Goal: Book appointment/travel/reservation

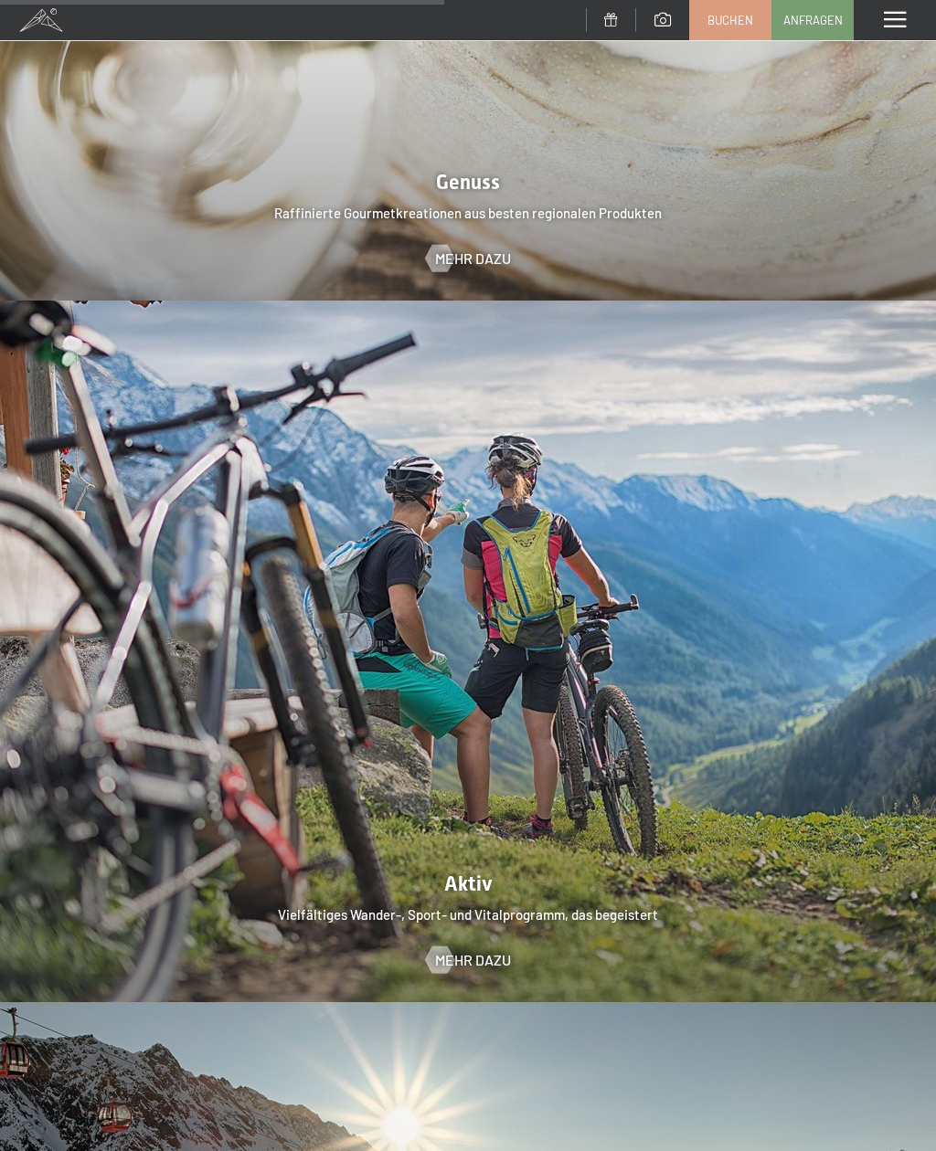
click at [893, 12] on span at bounding box center [894, 20] width 22 height 16
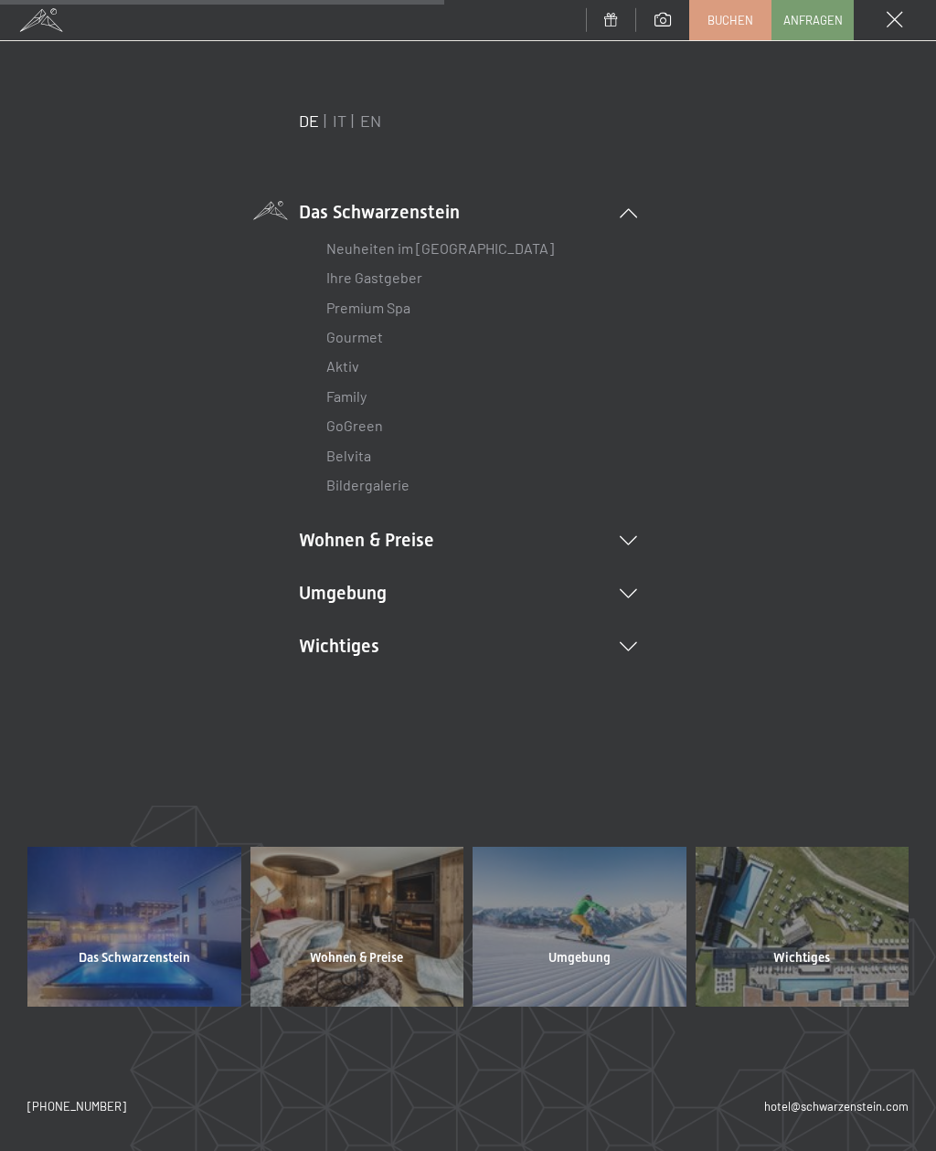
click at [637, 576] on div "DE IT EN Das Schwarzenstein Neuheiten im Schwarzenstein Ihre Gastgeber Premium …" at bounding box center [467, 415] width 881 height 611
click at [635, 527] on li "Wohnen & Preise Inklusivleistungen Zimmer & Preise Liste Angebote Liste Familie…" at bounding box center [468, 540] width 338 height 26
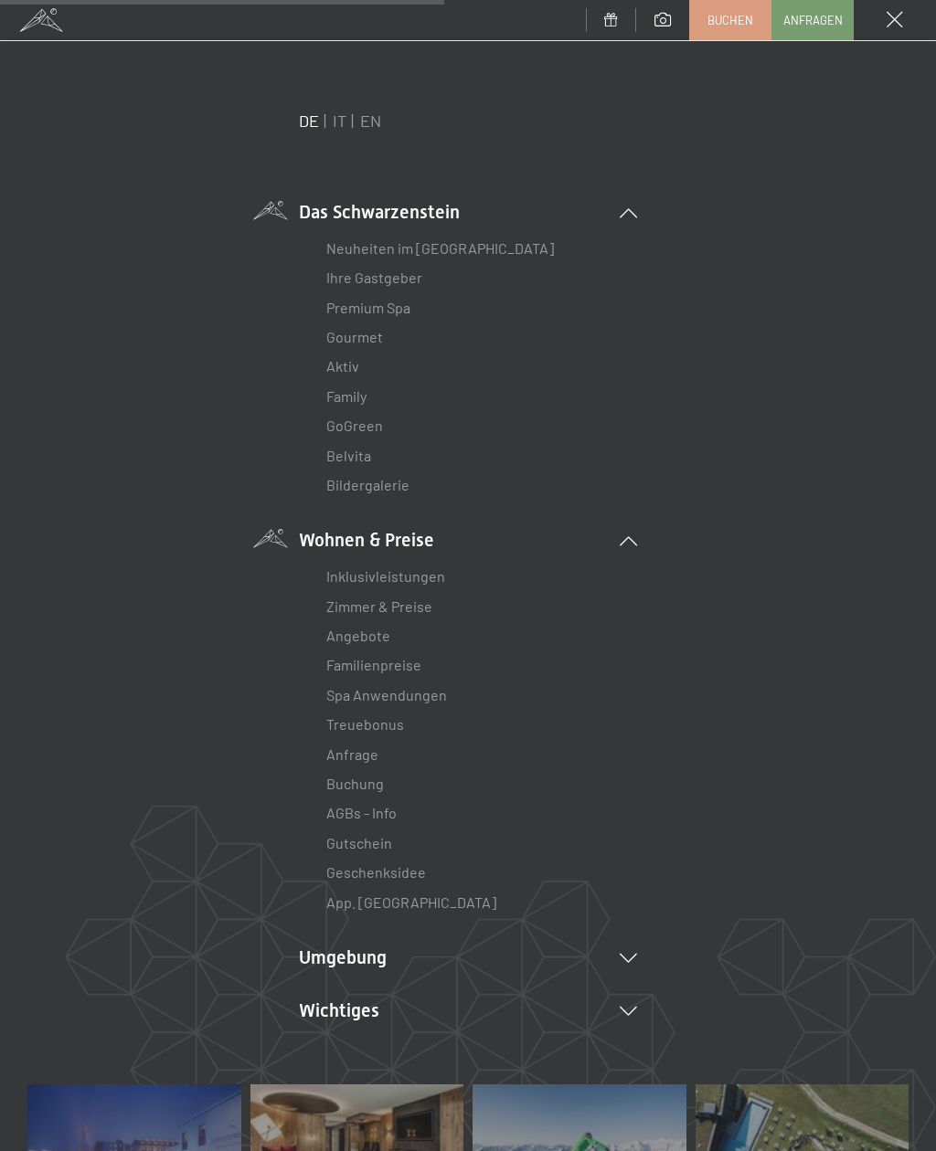
click at [414, 603] on link "Zimmer & Preise" at bounding box center [379, 605] width 106 height 17
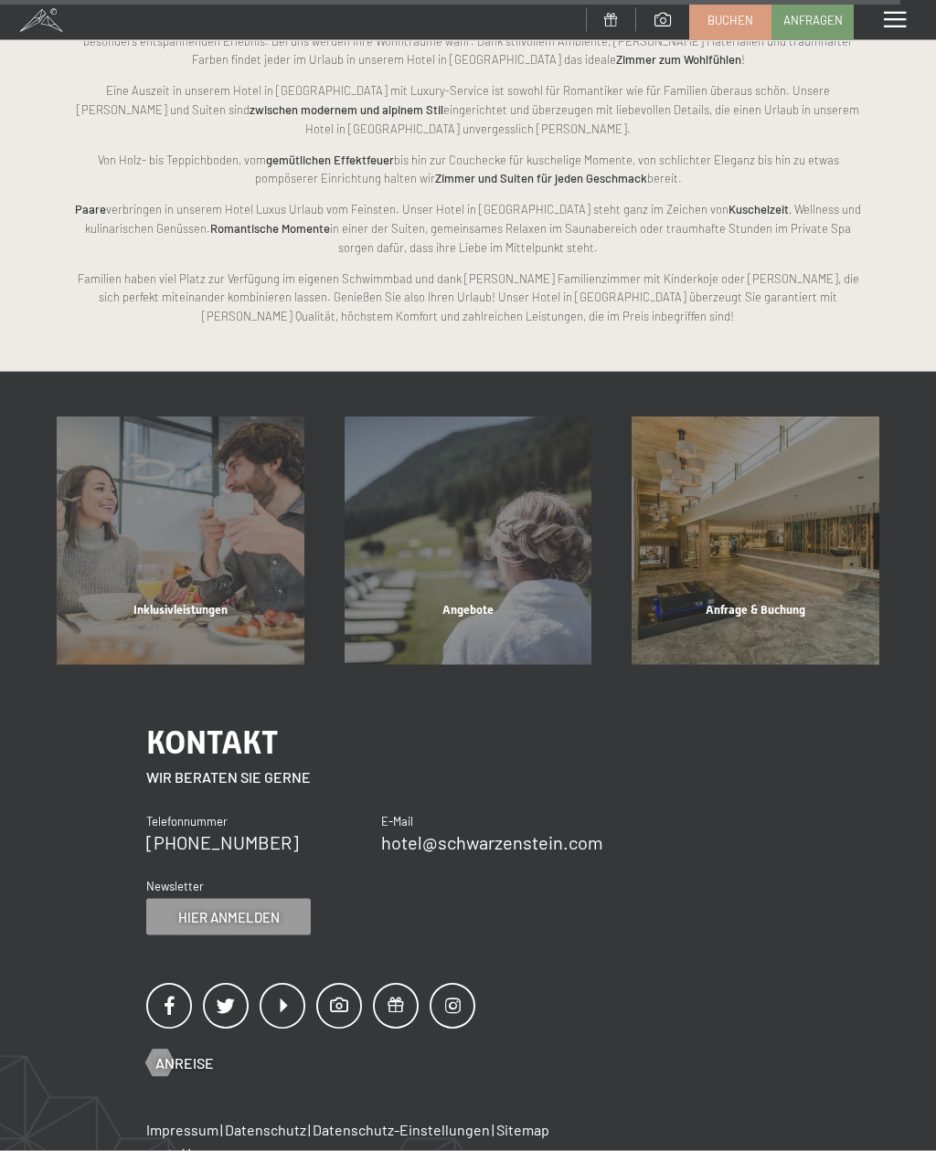
scroll to position [7920, 0]
click at [494, 601] on div "Angebote" at bounding box center [468, 632] width 288 height 62
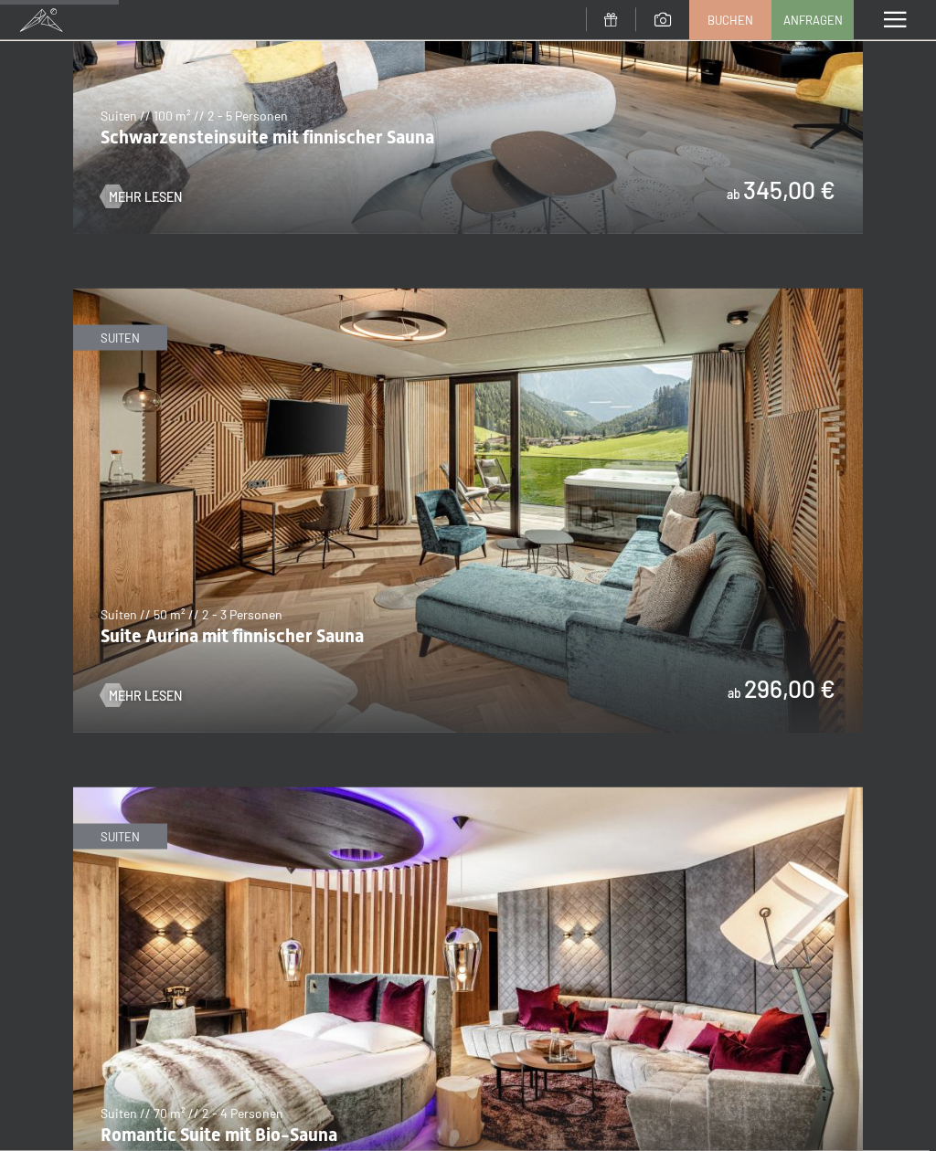
scroll to position [1050, 0]
click at [534, 636] on img at bounding box center [467, 510] width 789 height 444
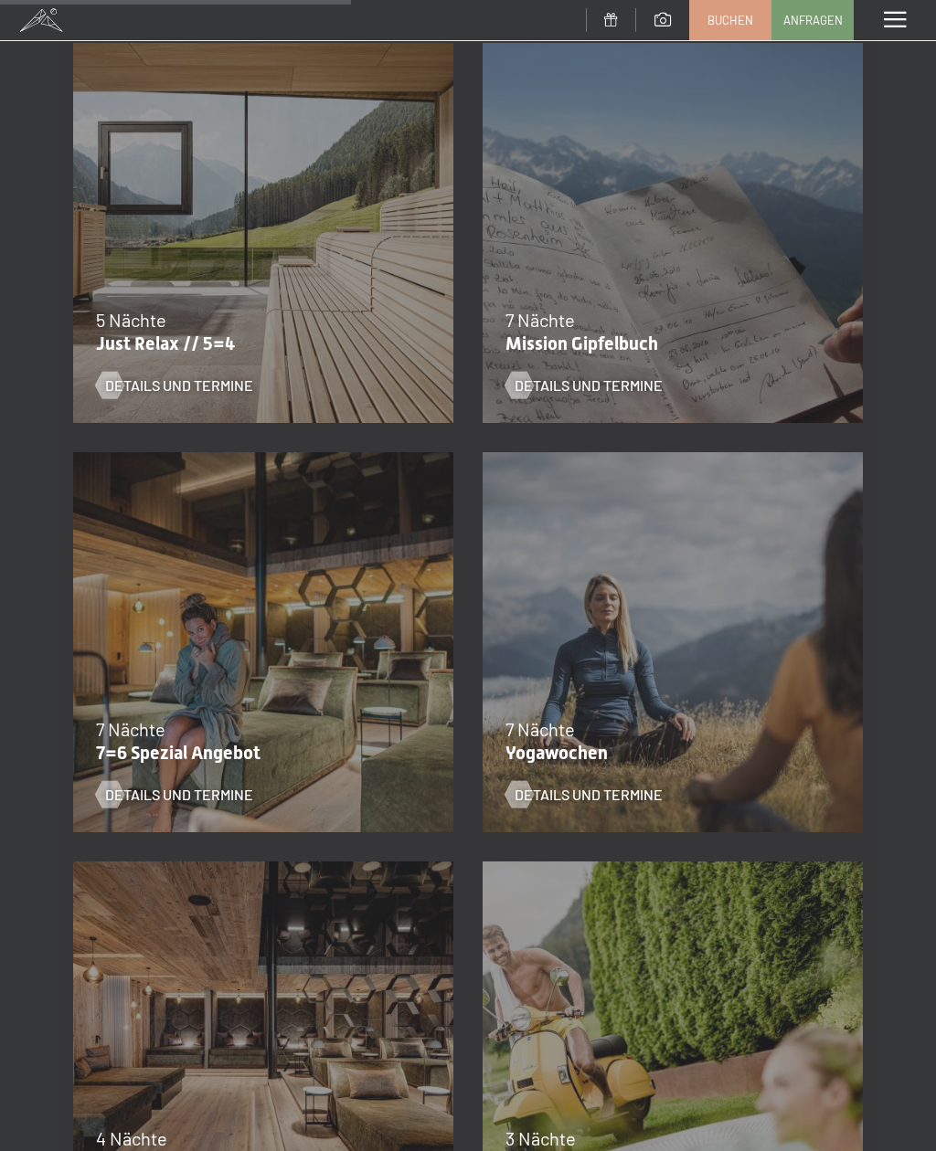
scroll to position [1167, 0]
click at [153, 727] on span "7 Nächte" at bounding box center [130, 728] width 69 height 22
click at [153, 790] on span "Details und Termine" at bounding box center [179, 794] width 148 height 20
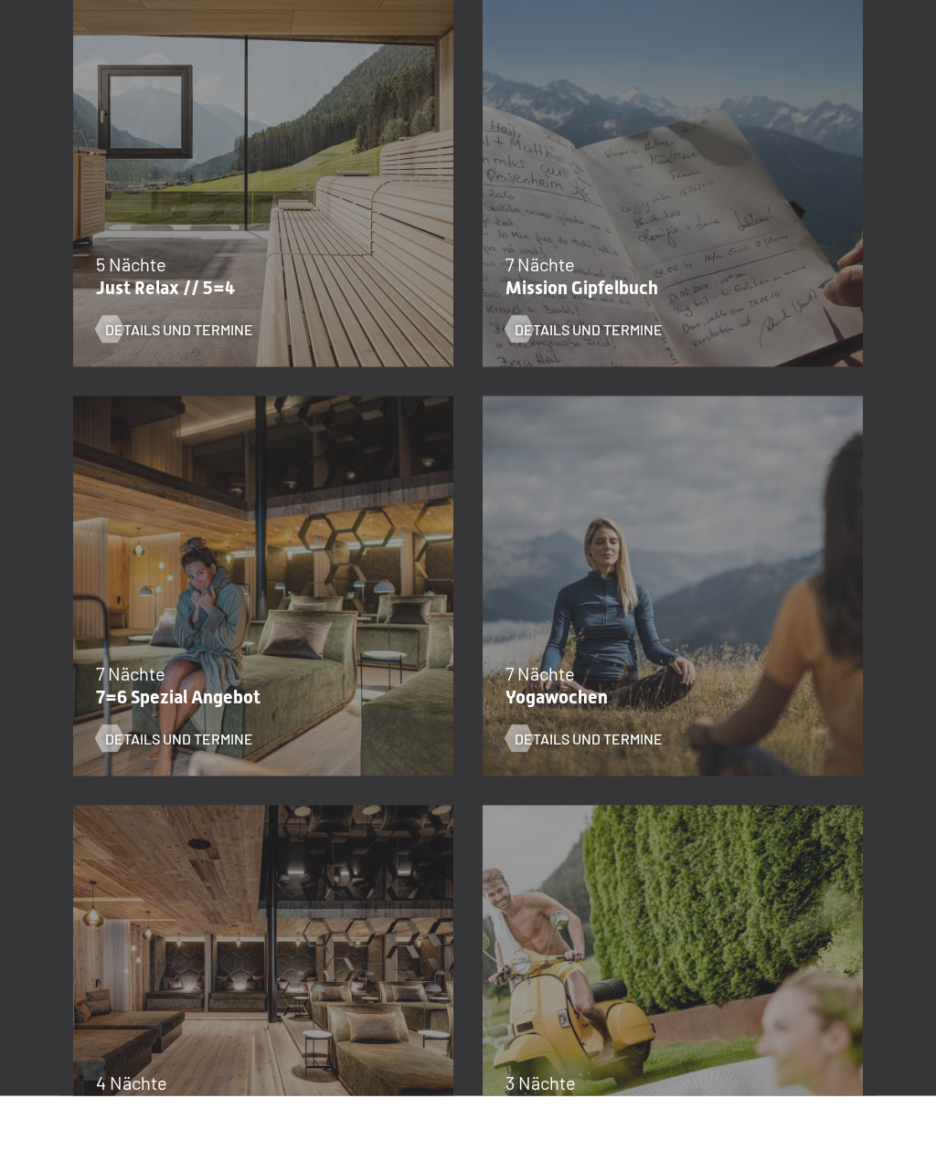
scroll to position [0, 0]
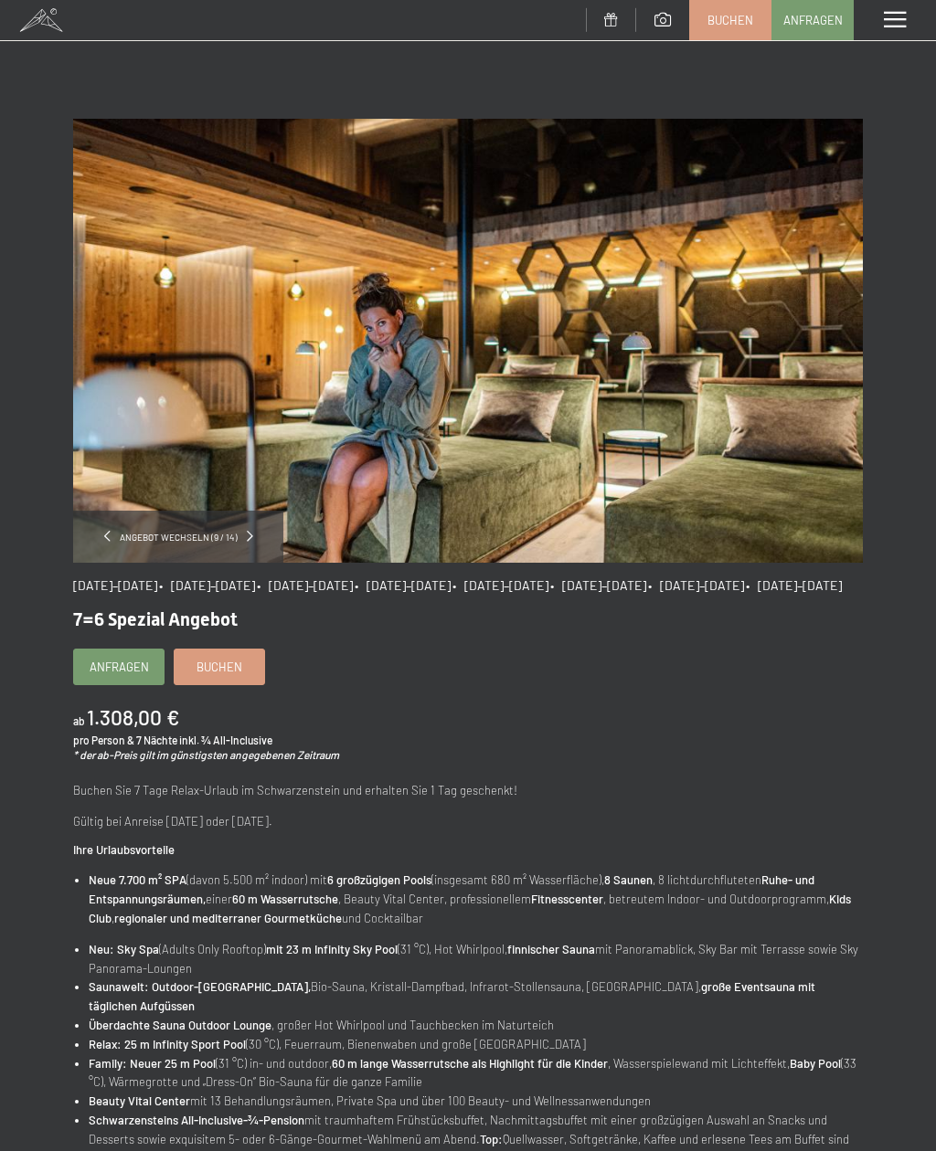
click at [744, 584] on span "• 12.09.–25.10.2026" at bounding box center [696, 585] width 96 height 16
click at [744, 588] on span "• 12.09.–25.10.2026" at bounding box center [696, 585] width 96 height 16
click at [213, 527] on div "Angebot wechseln (9 / 14)" at bounding box center [178, 537] width 210 height 52
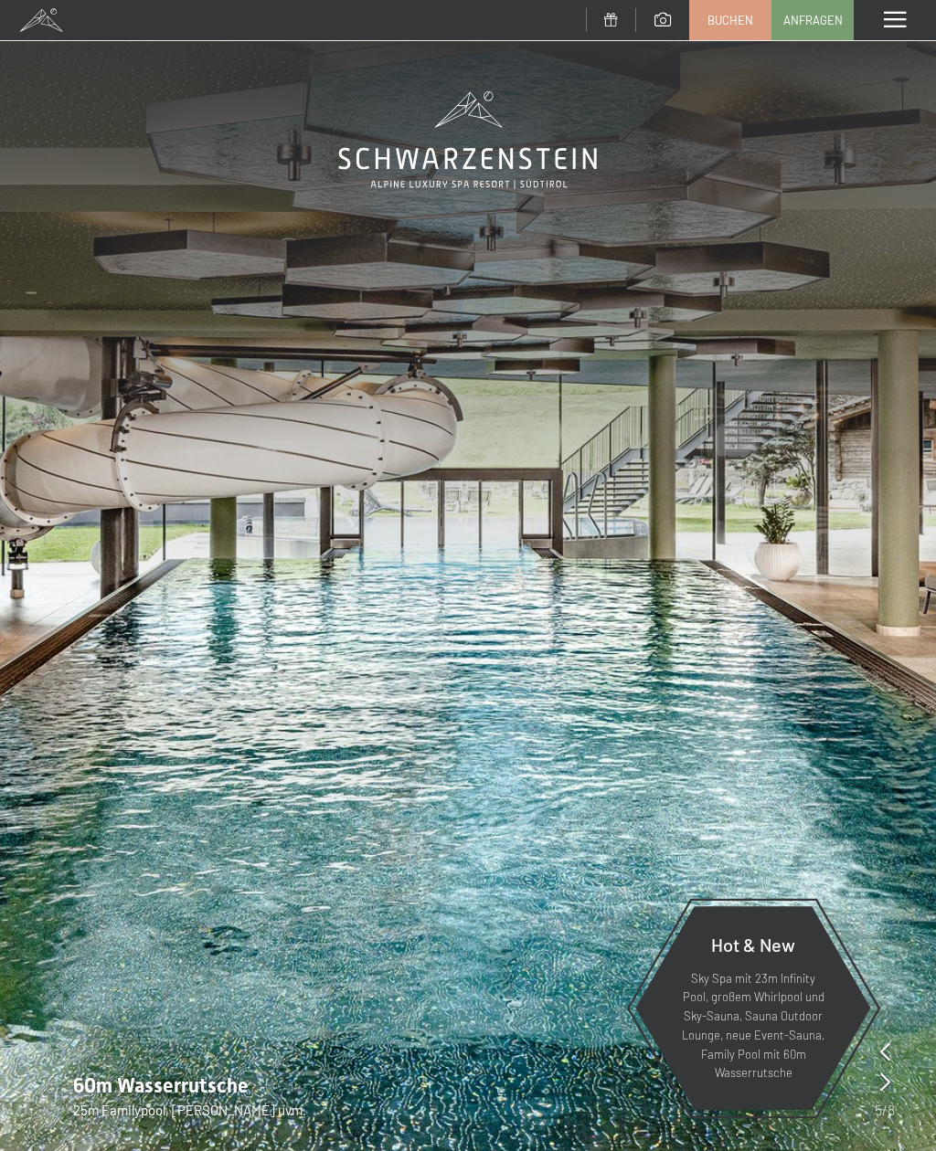
click at [905, 20] on span at bounding box center [894, 20] width 22 height 16
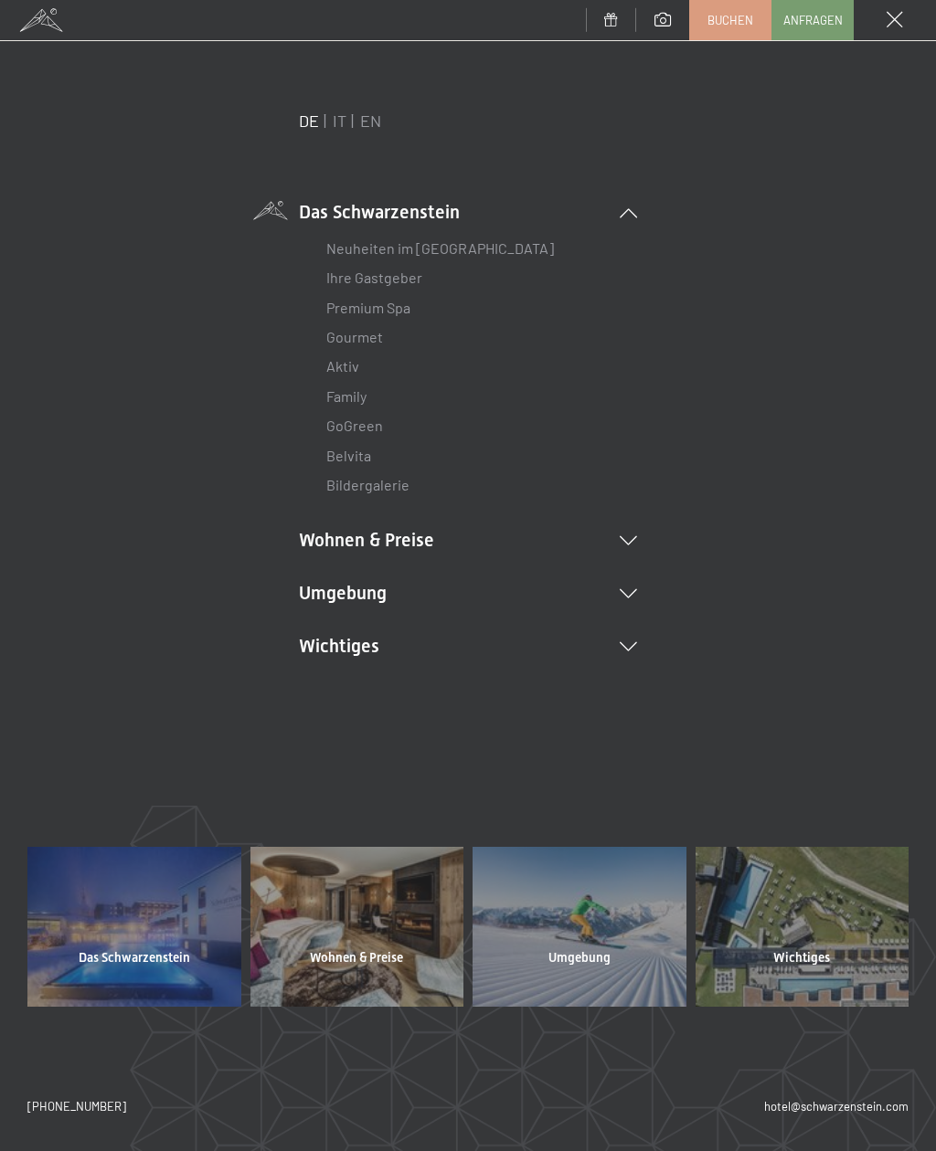
click at [633, 540] on icon at bounding box center [627, 540] width 17 height 9
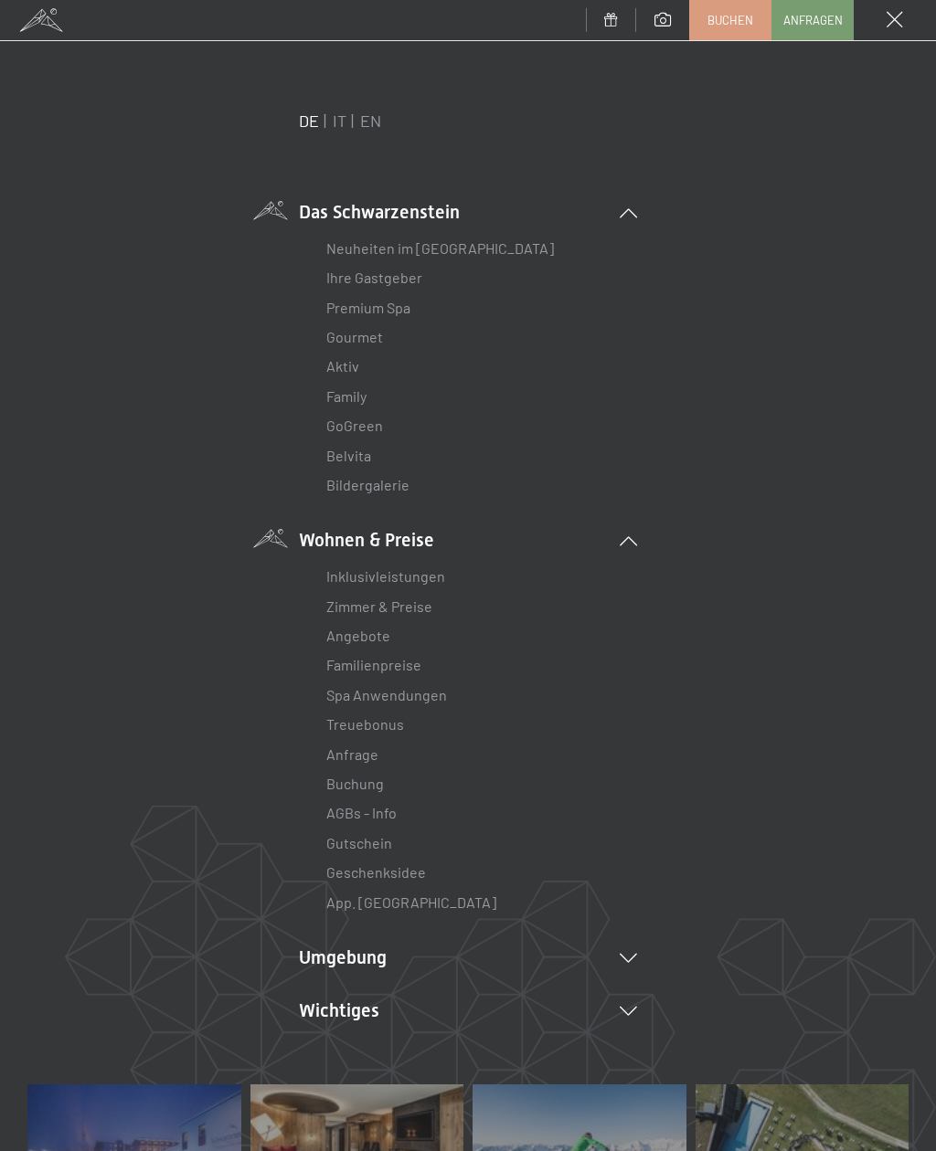
click at [420, 605] on link "Zimmer & Preise" at bounding box center [379, 605] width 106 height 17
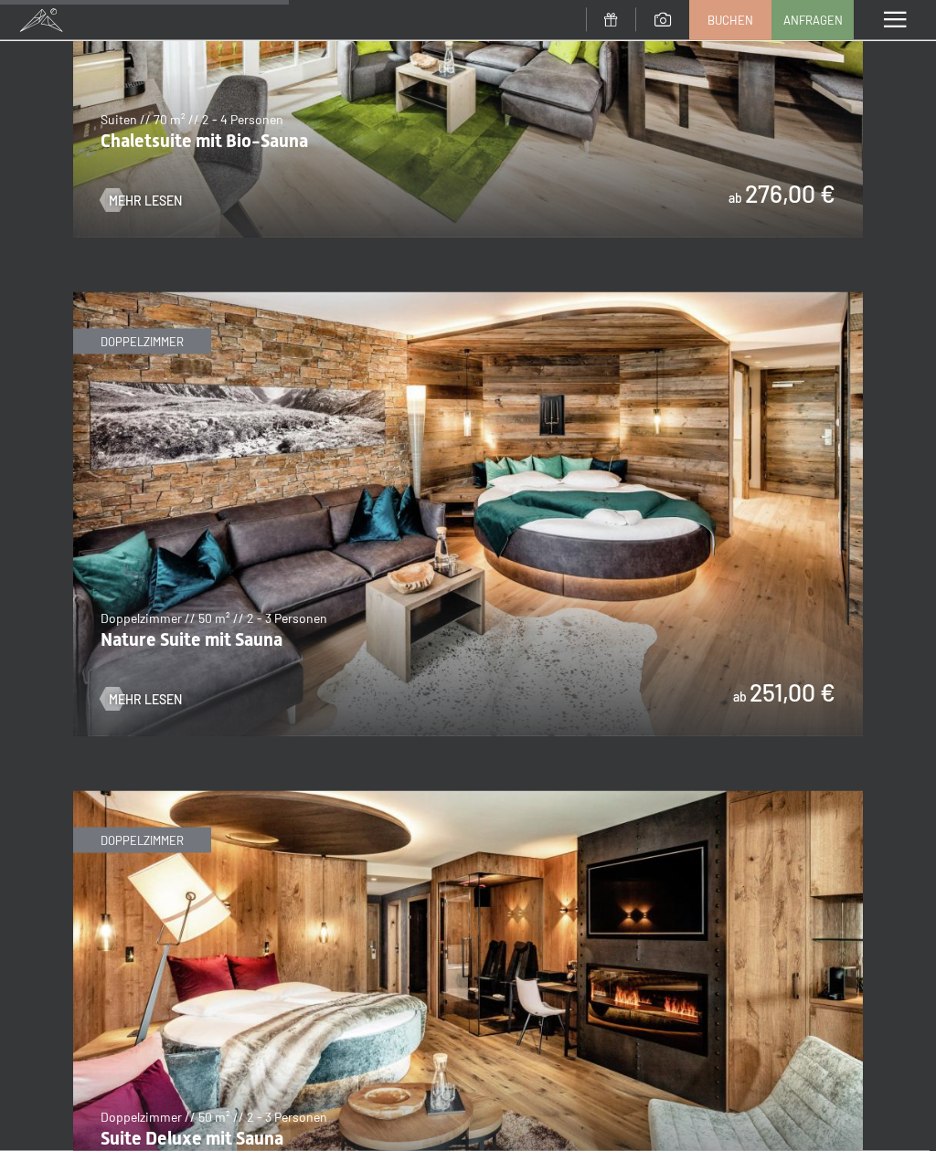
scroll to position [2525, 0]
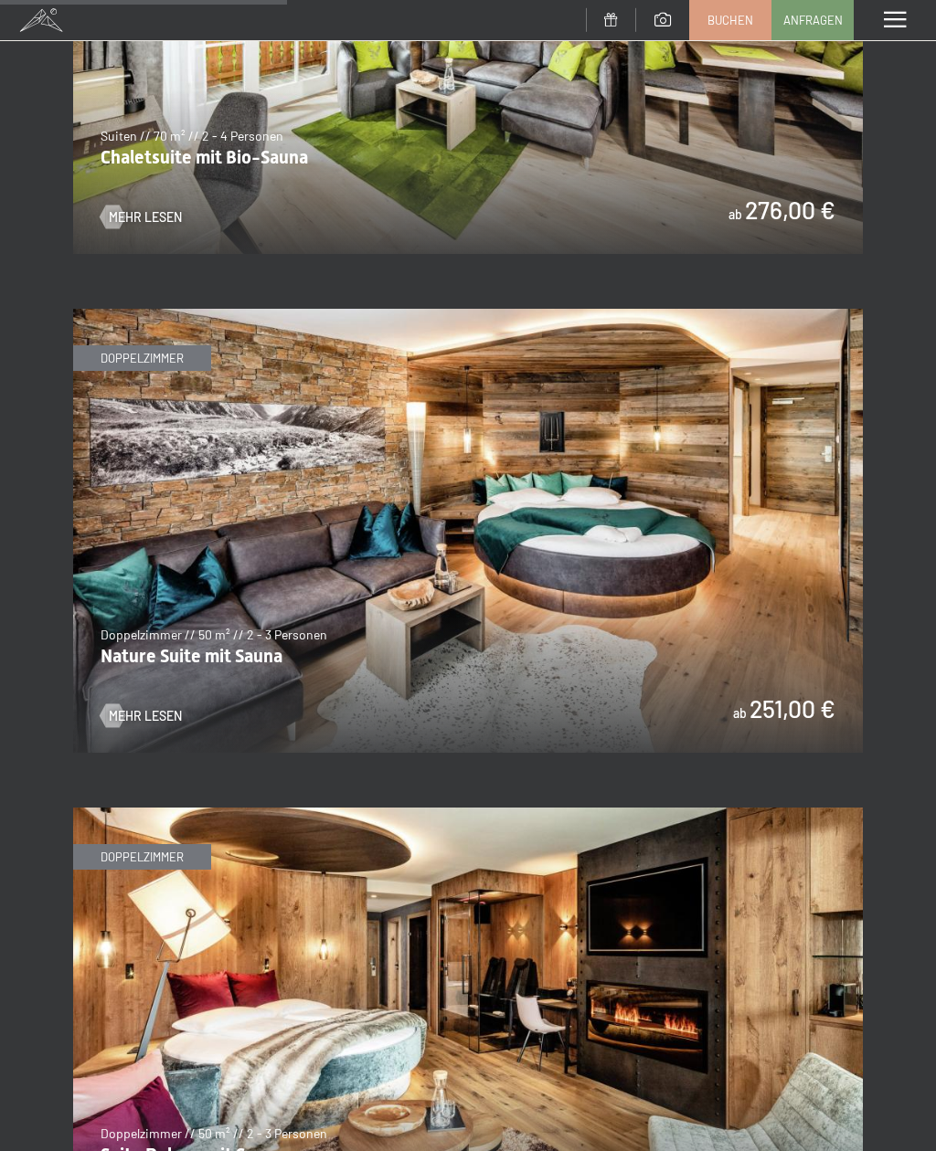
click at [548, 565] on img at bounding box center [467, 531] width 789 height 444
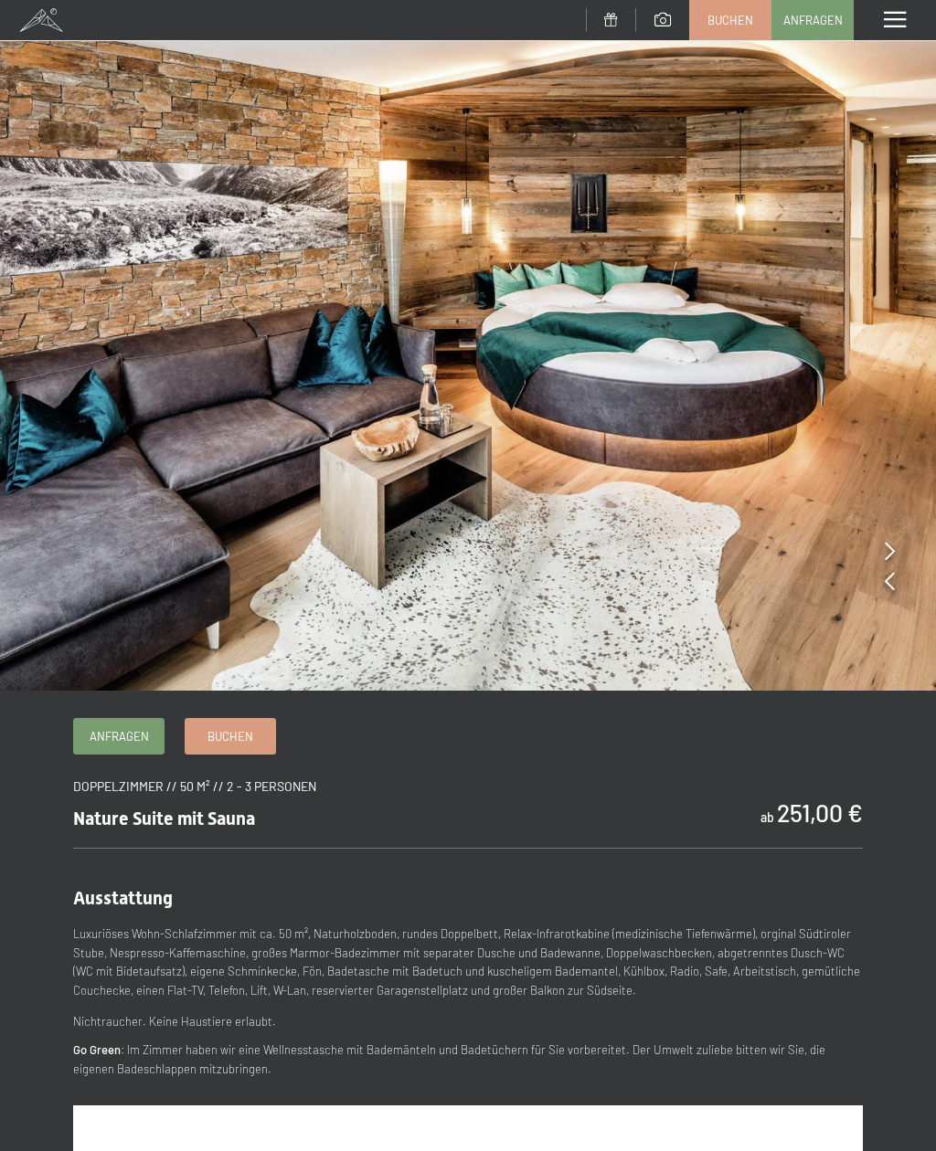
click at [899, 545] on img at bounding box center [468, 345] width 936 height 691
click at [885, 553] on icon at bounding box center [889, 551] width 10 height 18
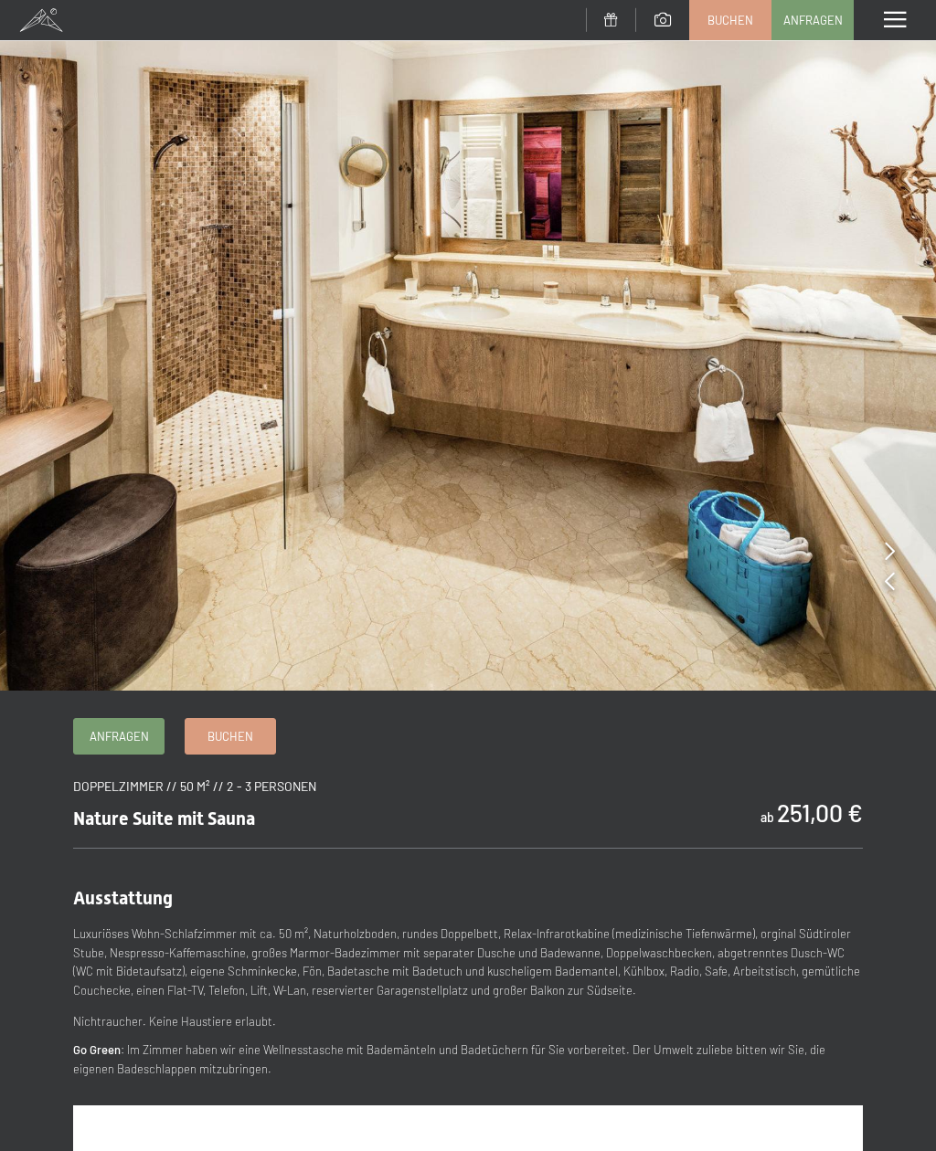
click at [883, 547] on img at bounding box center [468, 345] width 936 height 691
click at [894, 549] on icon at bounding box center [889, 551] width 10 height 18
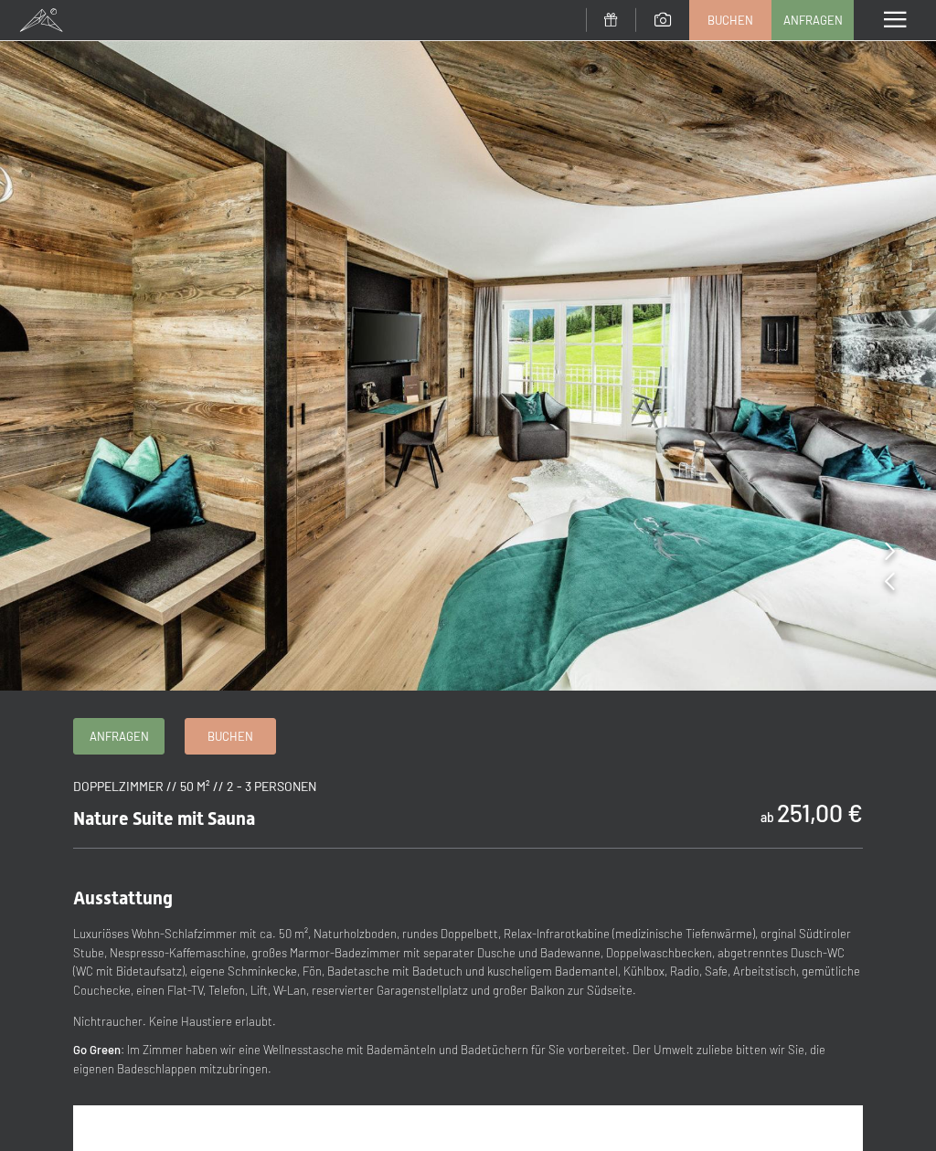
click at [890, 537] on img at bounding box center [468, 345] width 936 height 691
click at [887, 551] on icon at bounding box center [889, 551] width 10 height 18
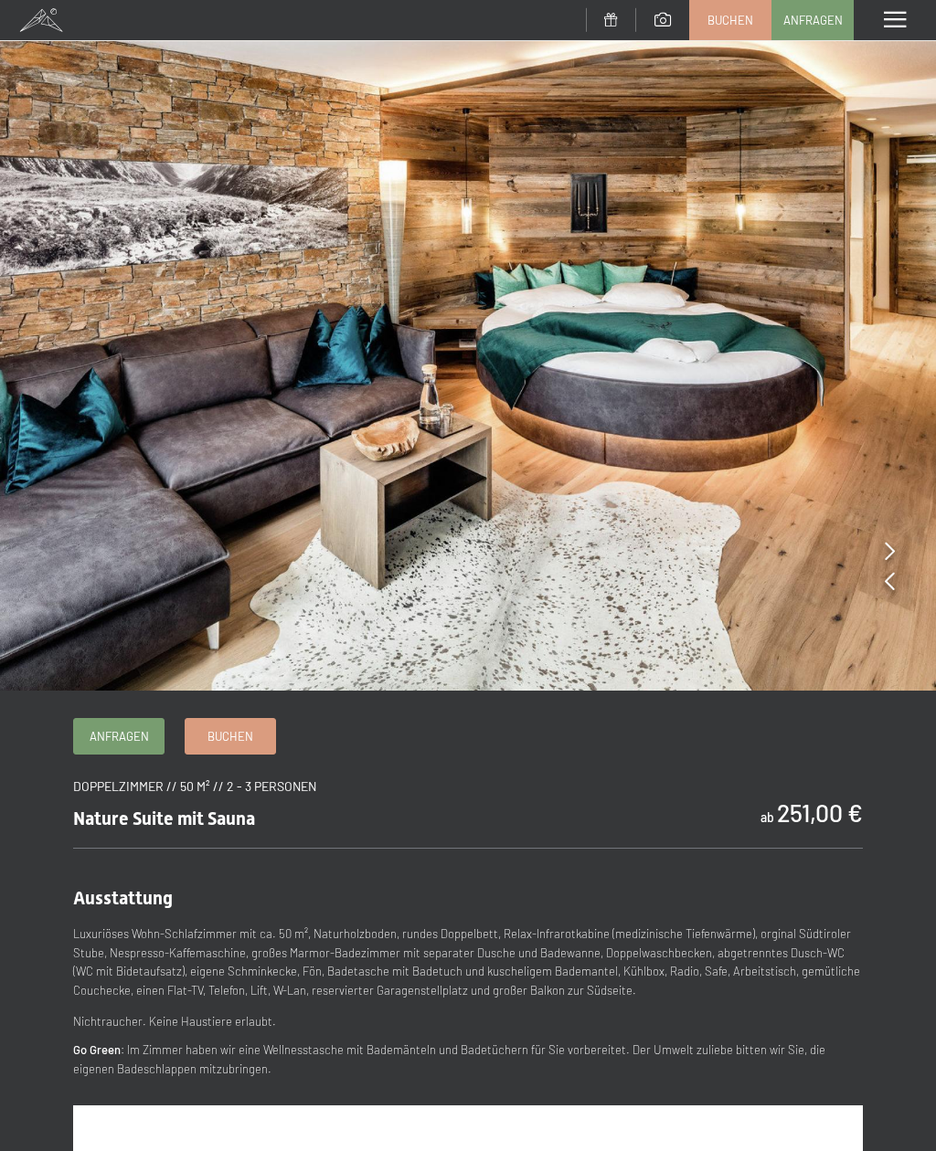
click at [890, 548] on icon at bounding box center [889, 551] width 10 height 18
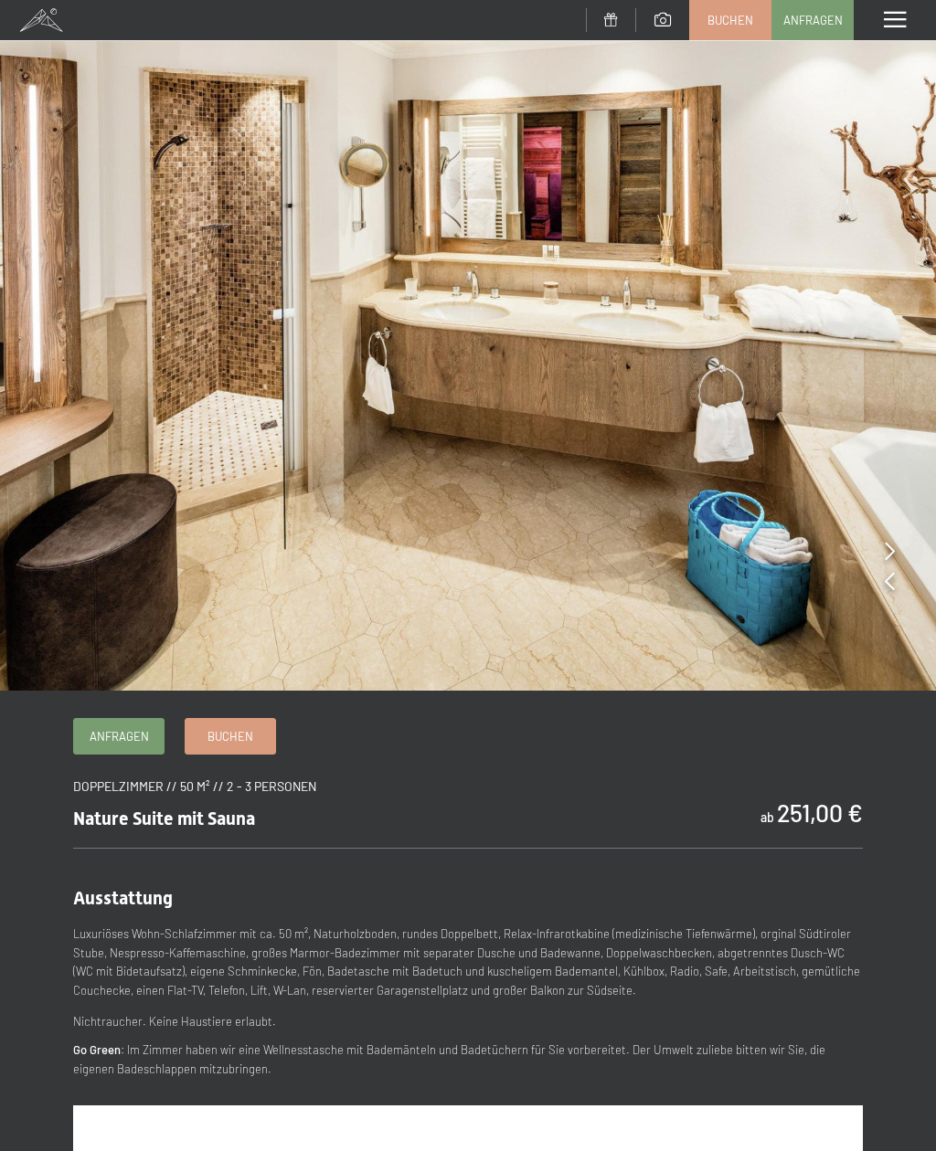
click at [890, 544] on icon at bounding box center [889, 551] width 10 height 18
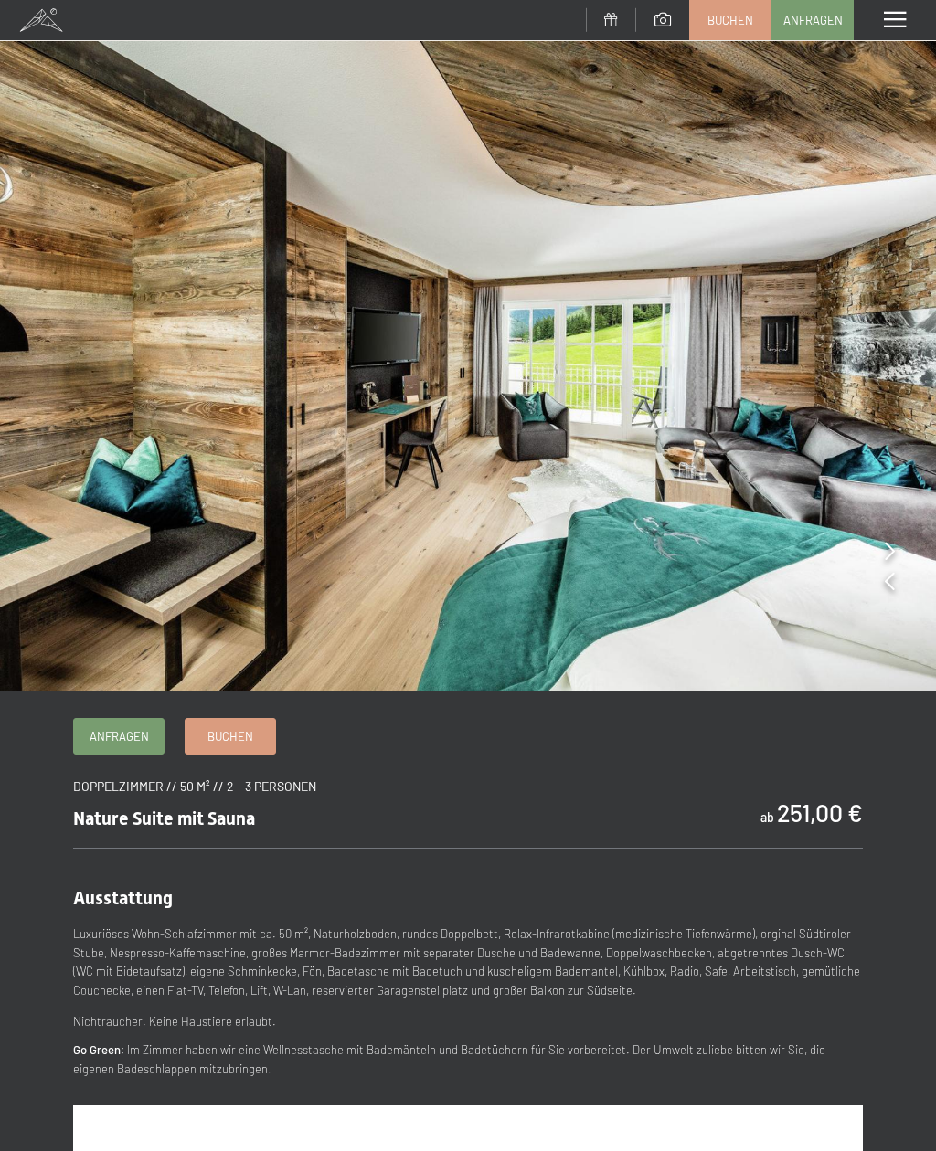
click at [897, 554] on img at bounding box center [468, 345] width 936 height 691
click at [900, 559] on img at bounding box center [468, 345] width 936 height 691
click at [879, 550] on img at bounding box center [468, 345] width 936 height 691
click at [885, 545] on icon at bounding box center [889, 551] width 10 height 18
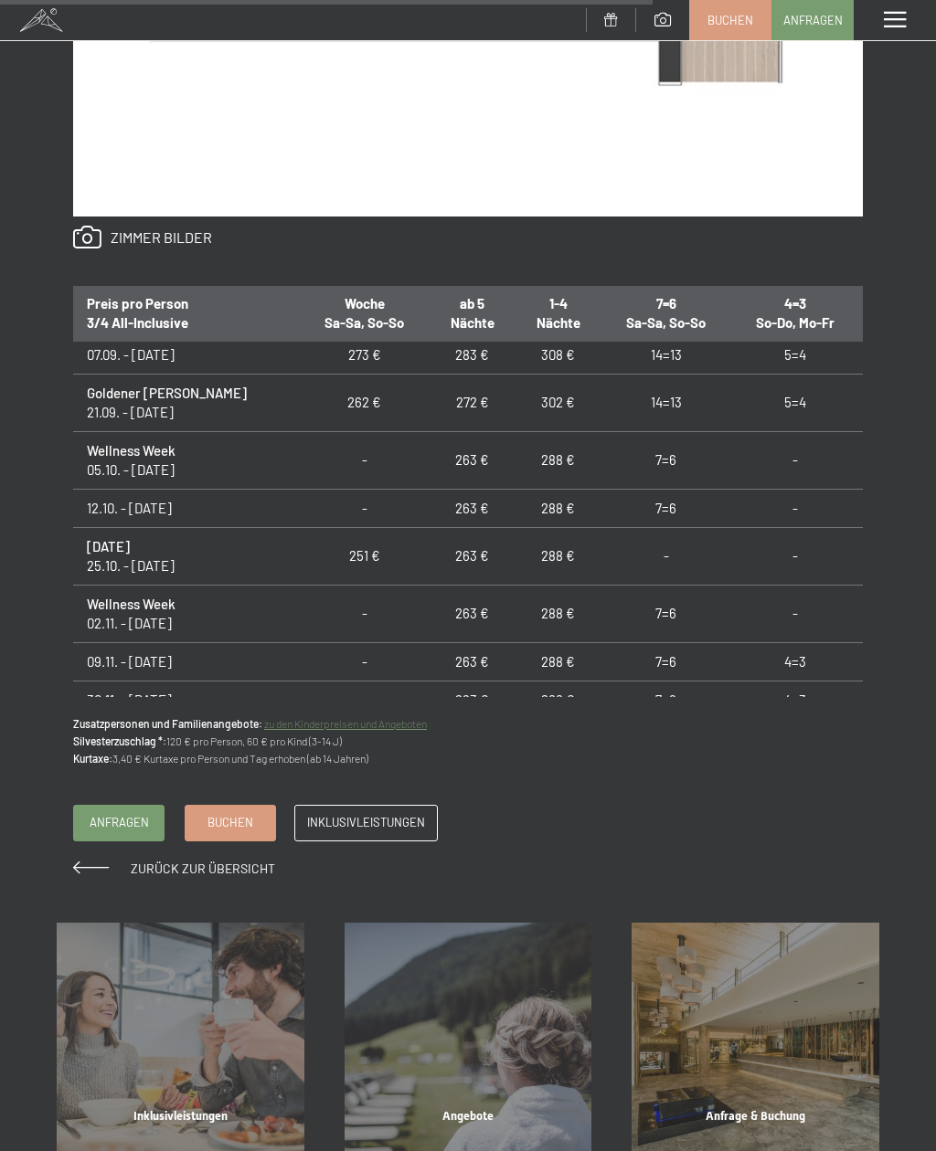
scroll to position [195, 0]
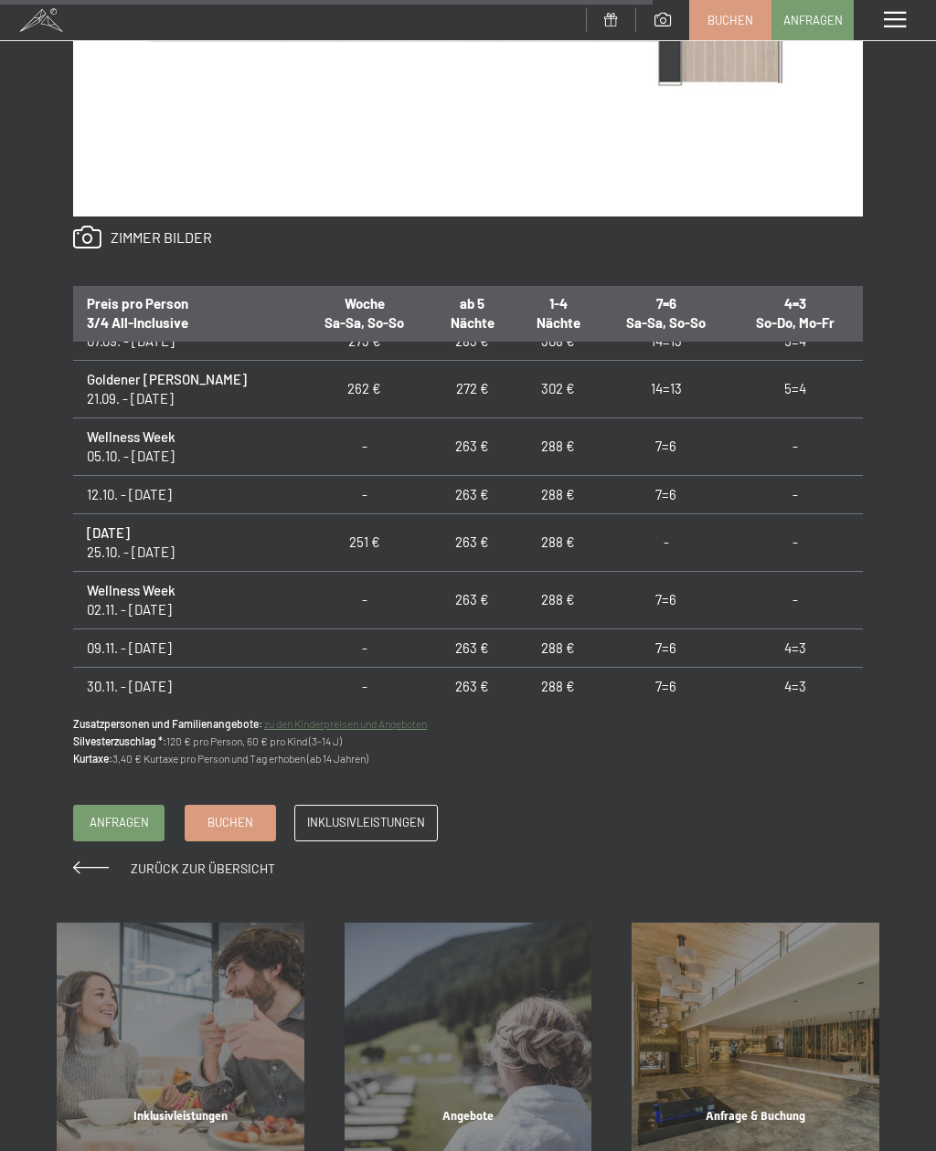
click at [90, 865] on span at bounding box center [91, 868] width 36 height 13
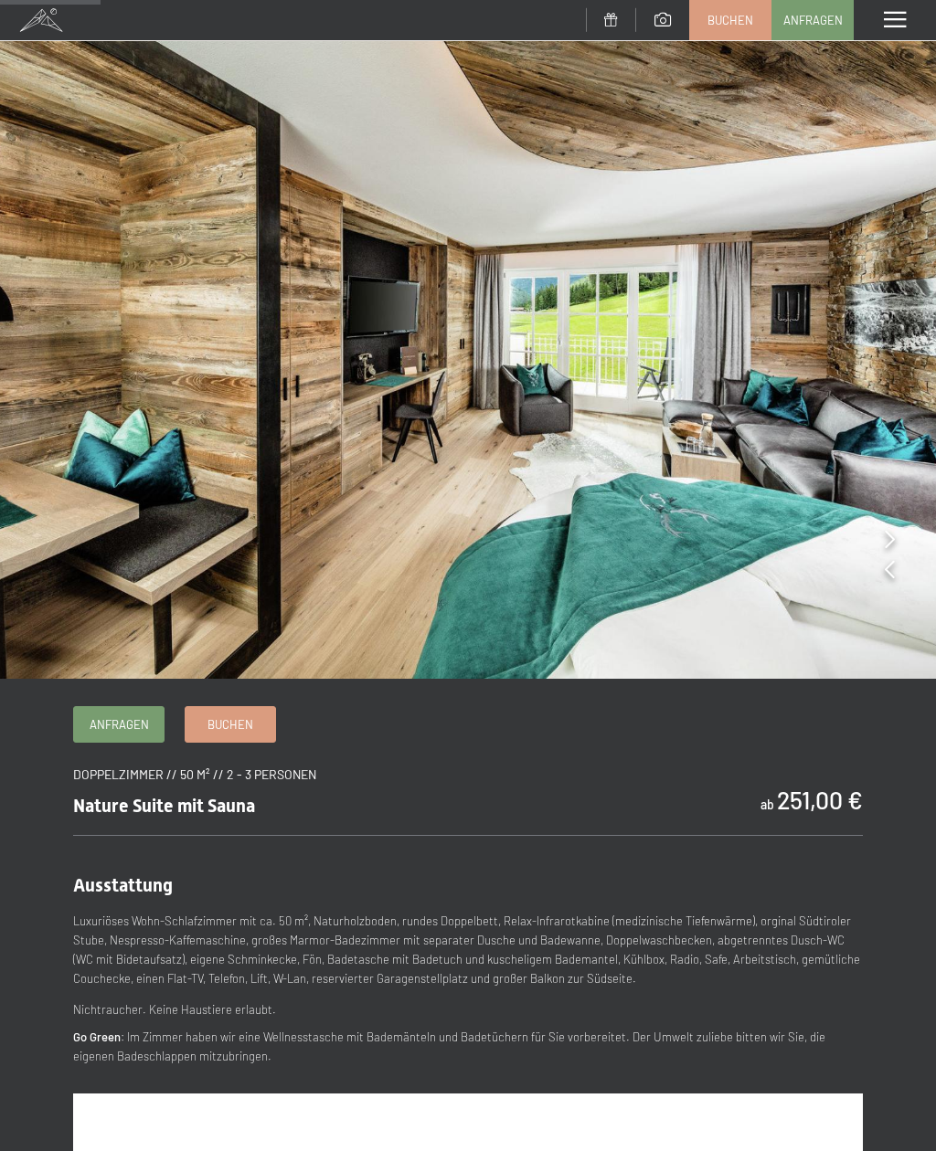
scroll to position [0, 0]
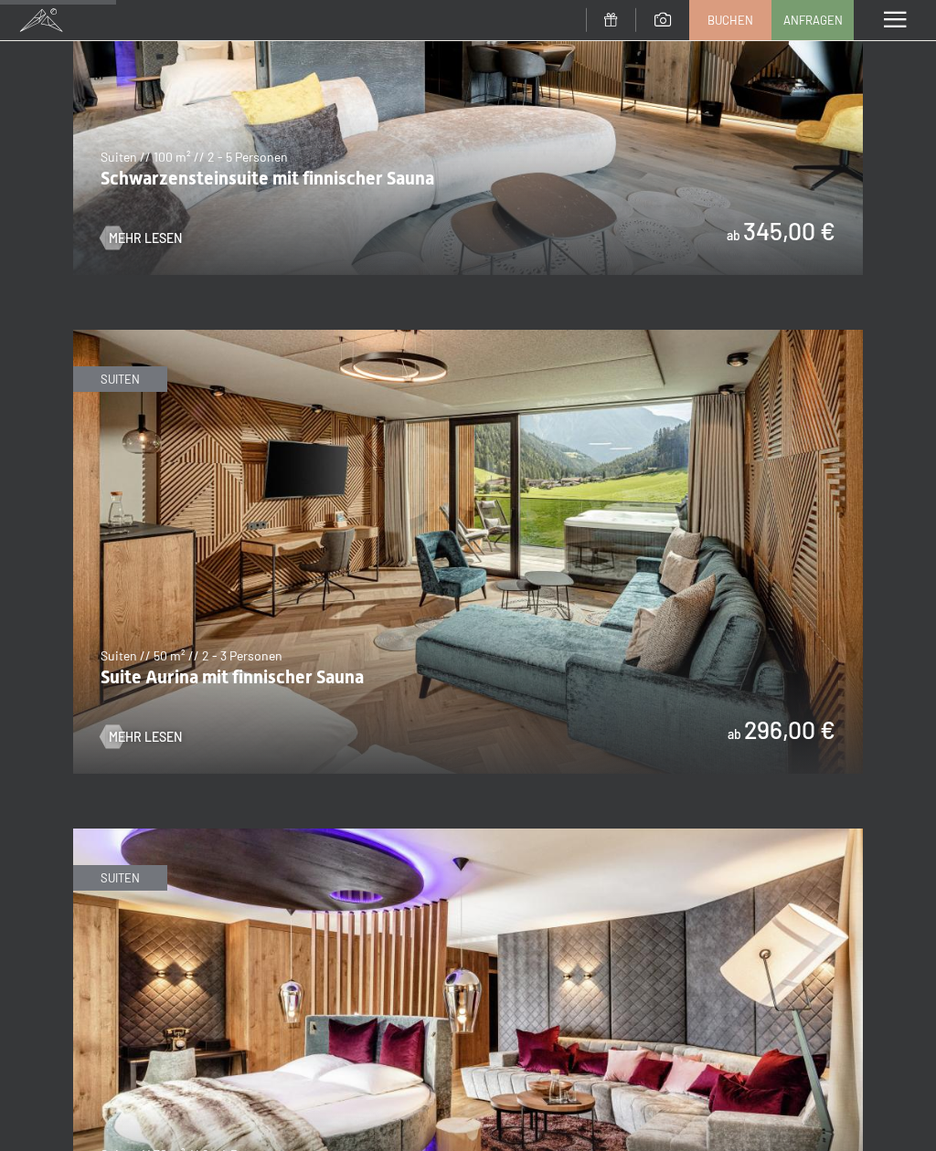
scroll to position [1009, 0]
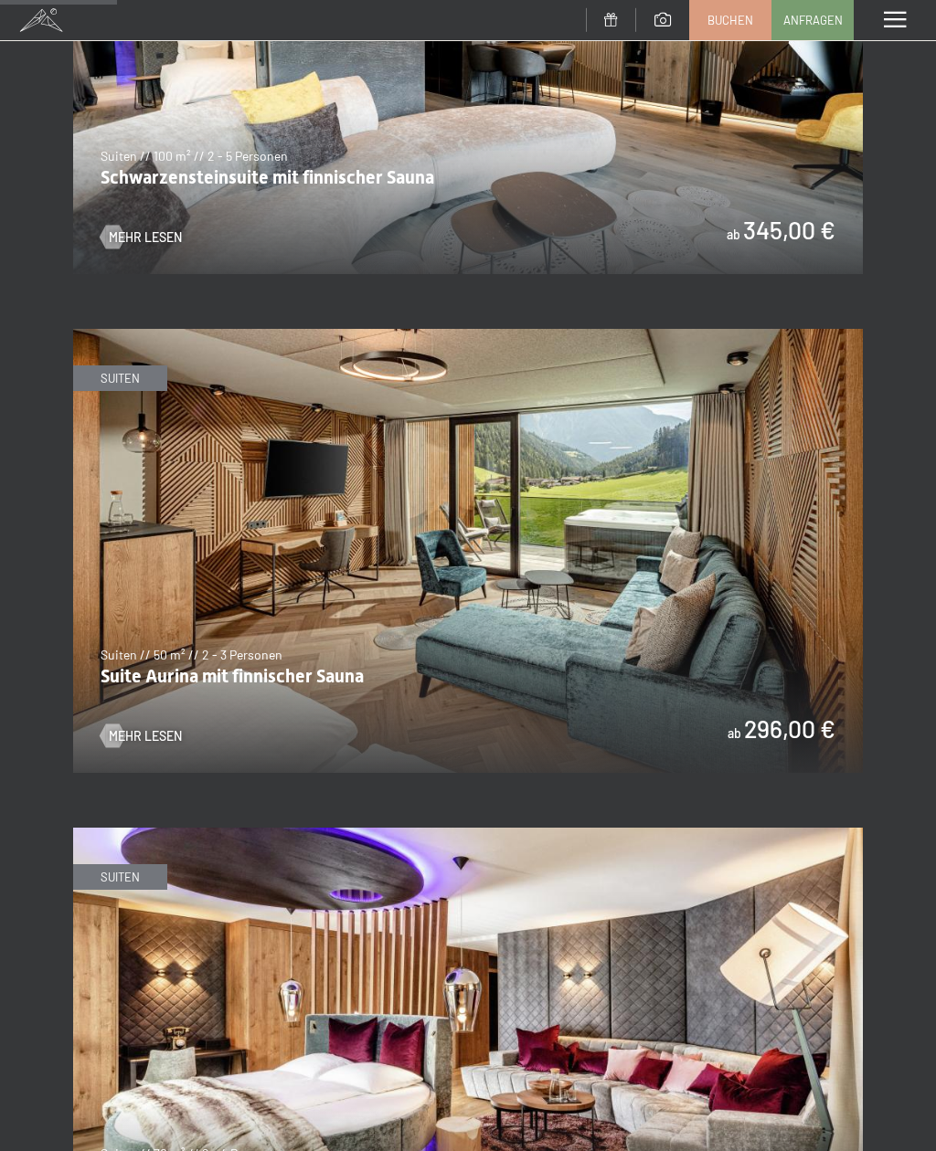
click at [399, 607] on img at bounding box center [467, 551] width 789 height 444
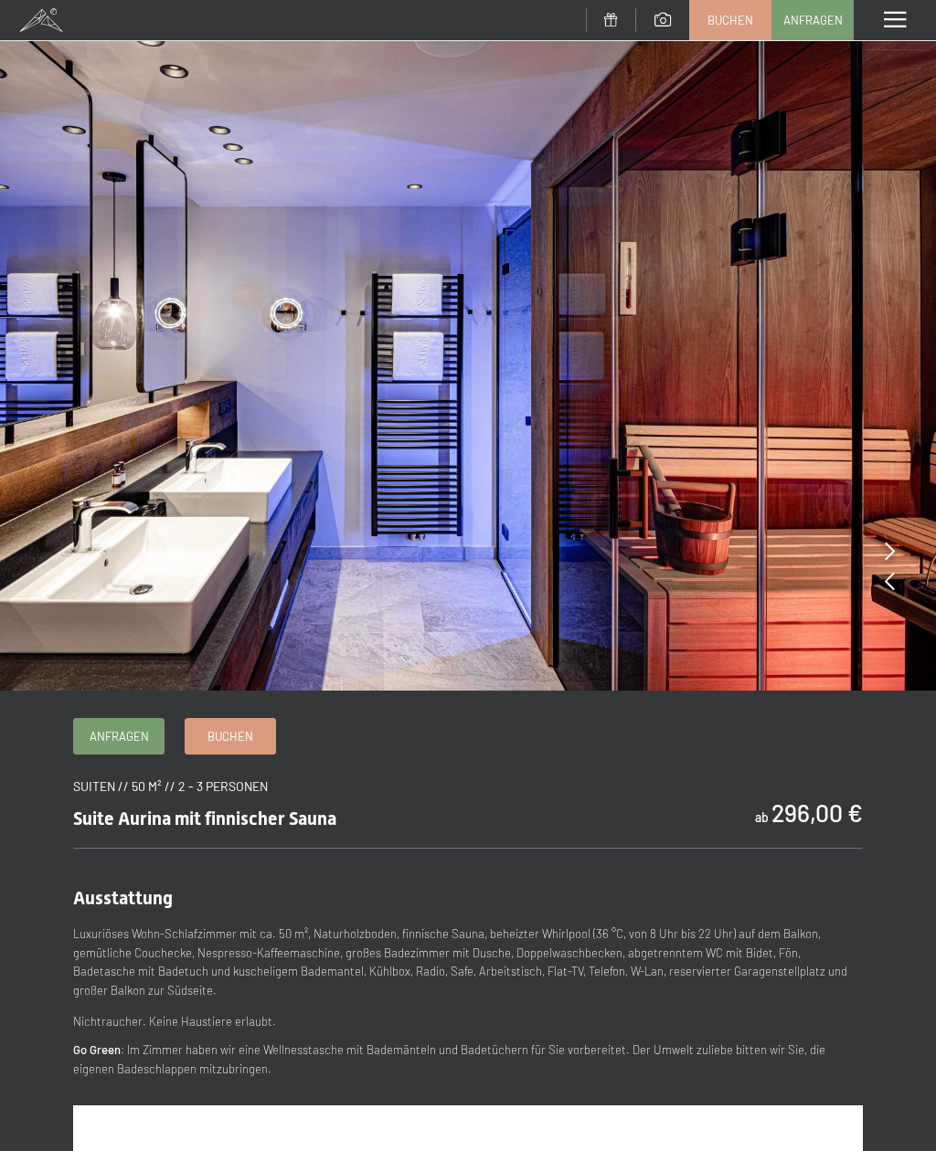
click at [887, 553] on icon at bounding box center [889, 551] width 10 height 18
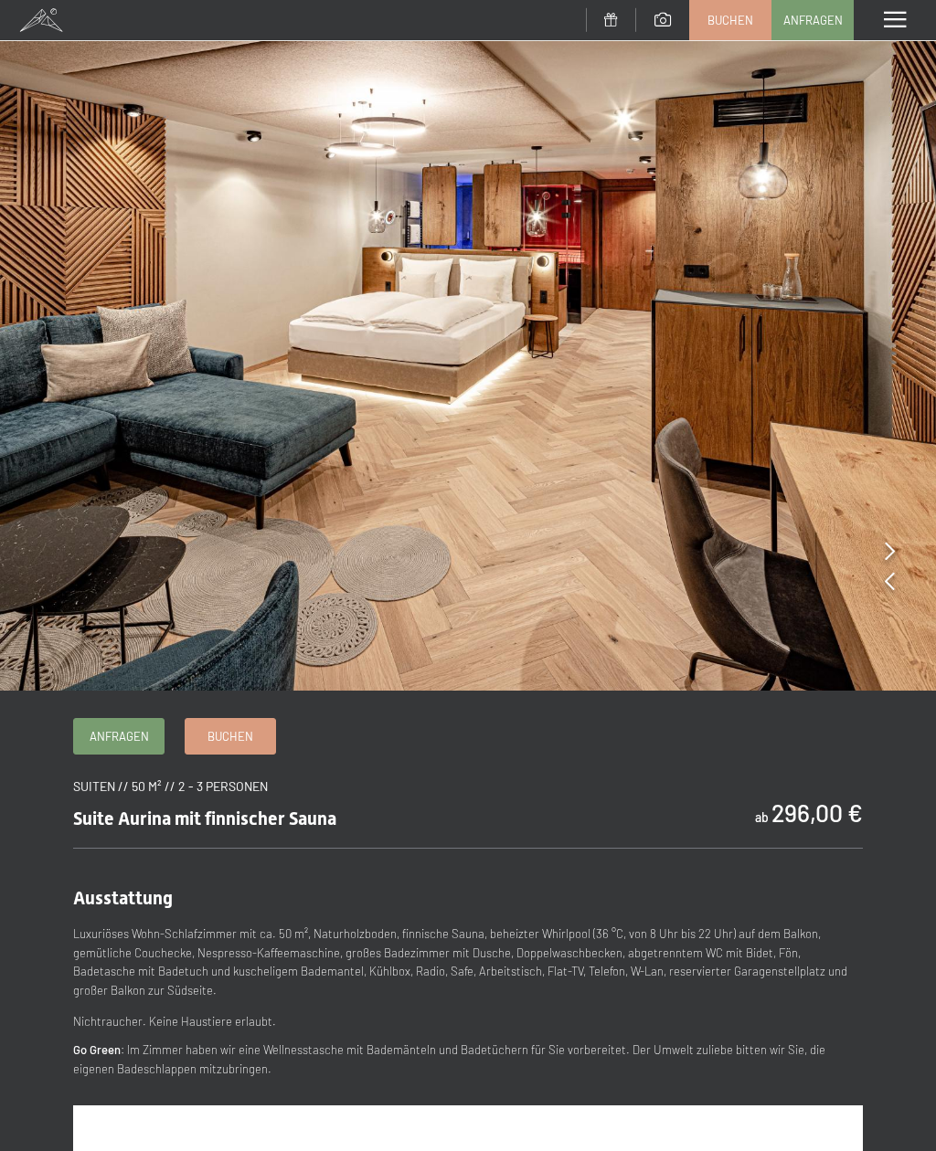
click at [902, 545] on img at bounding box center [468, 345] width 936 height 691
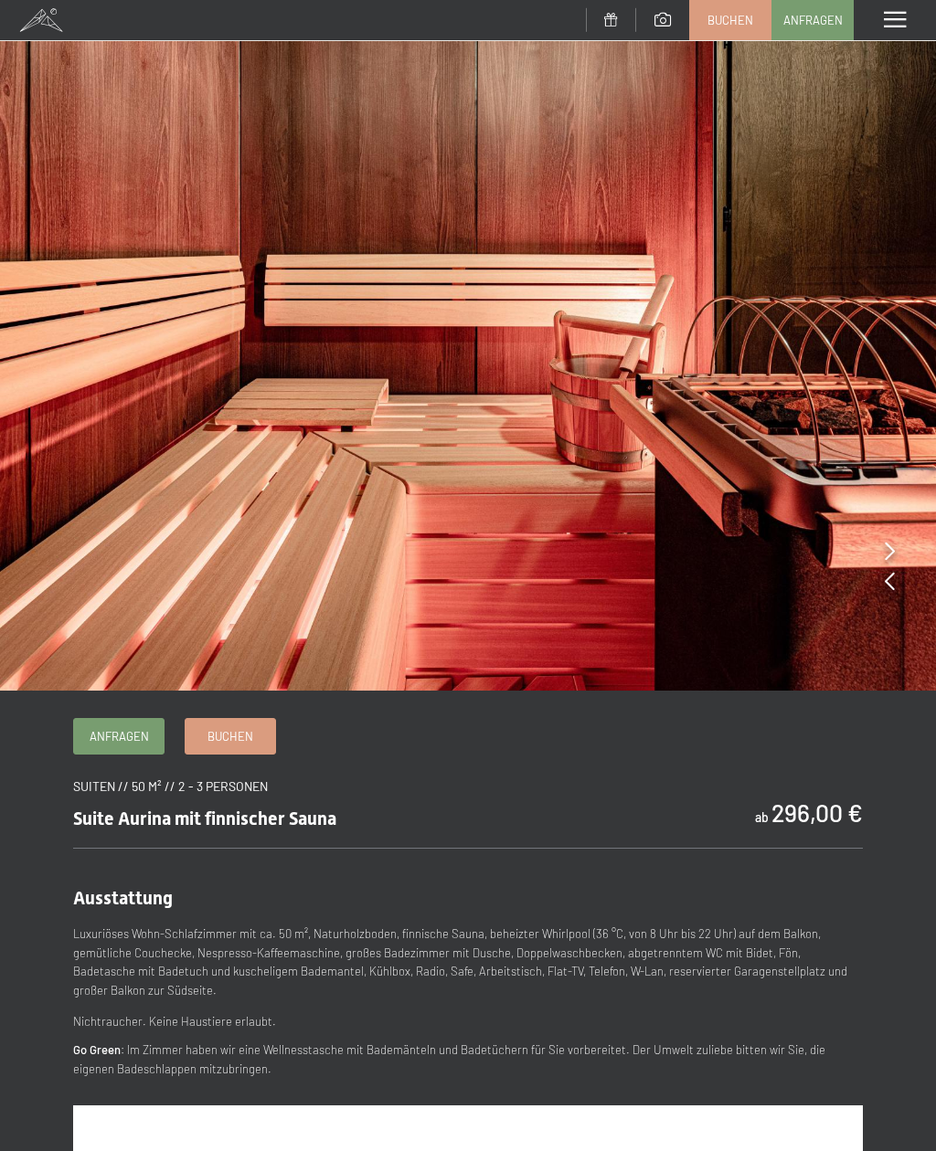
click at [898, 550] on img at bounding box center [468, 345] width 936 height 691
click at [890, 551] on icon at bounding box center [889, 551] width 10 height 18
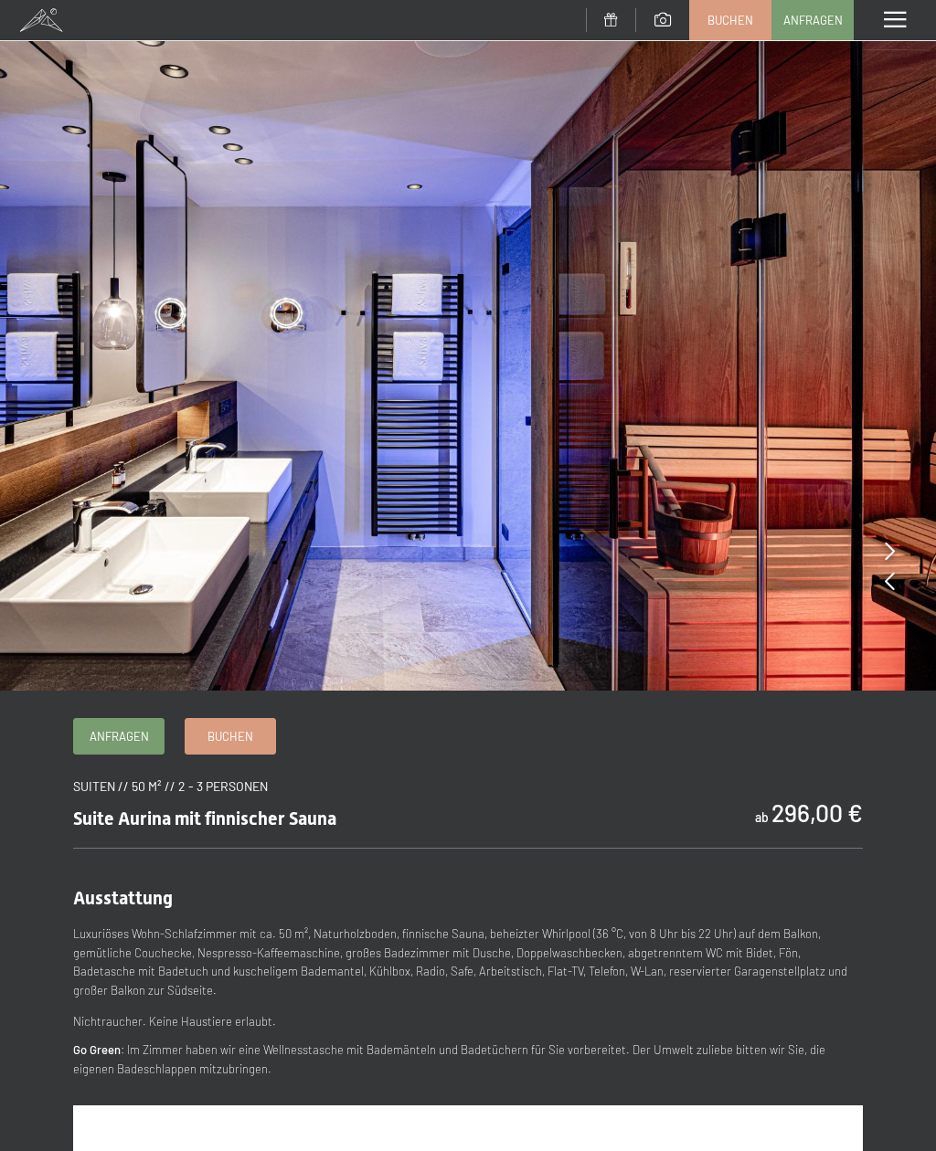
click at [896, 550] on img at bounding box center [468, 345] width 936 height 691
click at [889, 548] on icon at bounding box center [889, 551] width 10 height 18
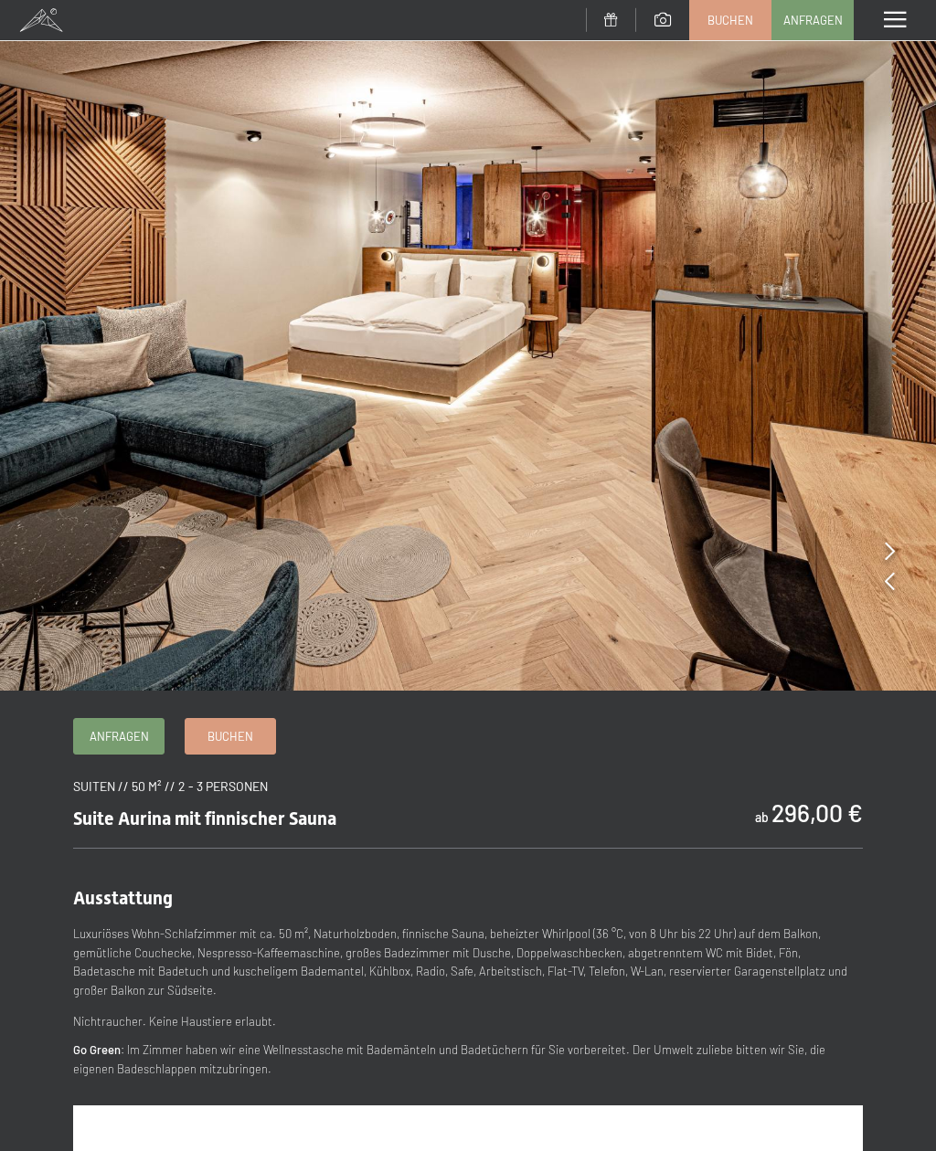
click at [892, 556] on icon at bounding box center [889, 551] width 10 height 18
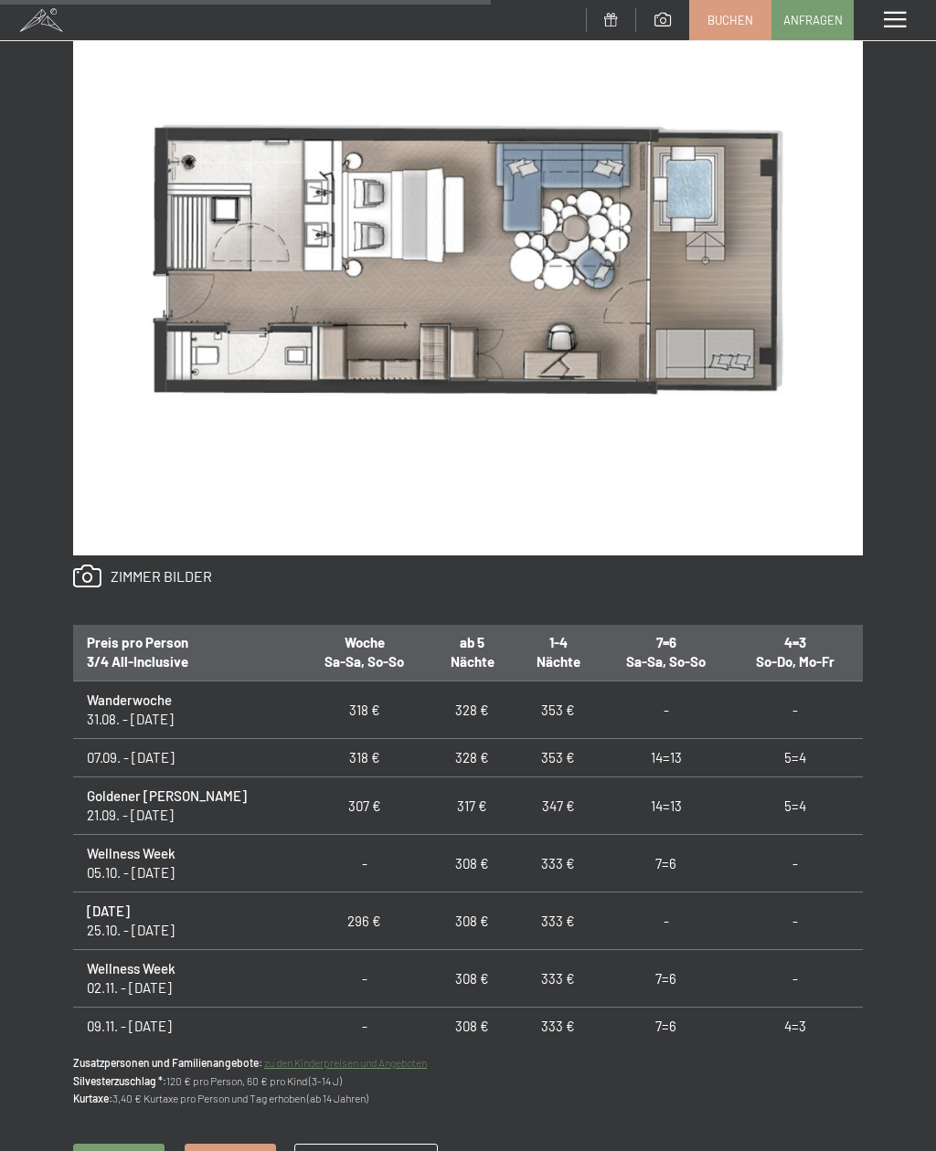
scroll to position [162, 0]
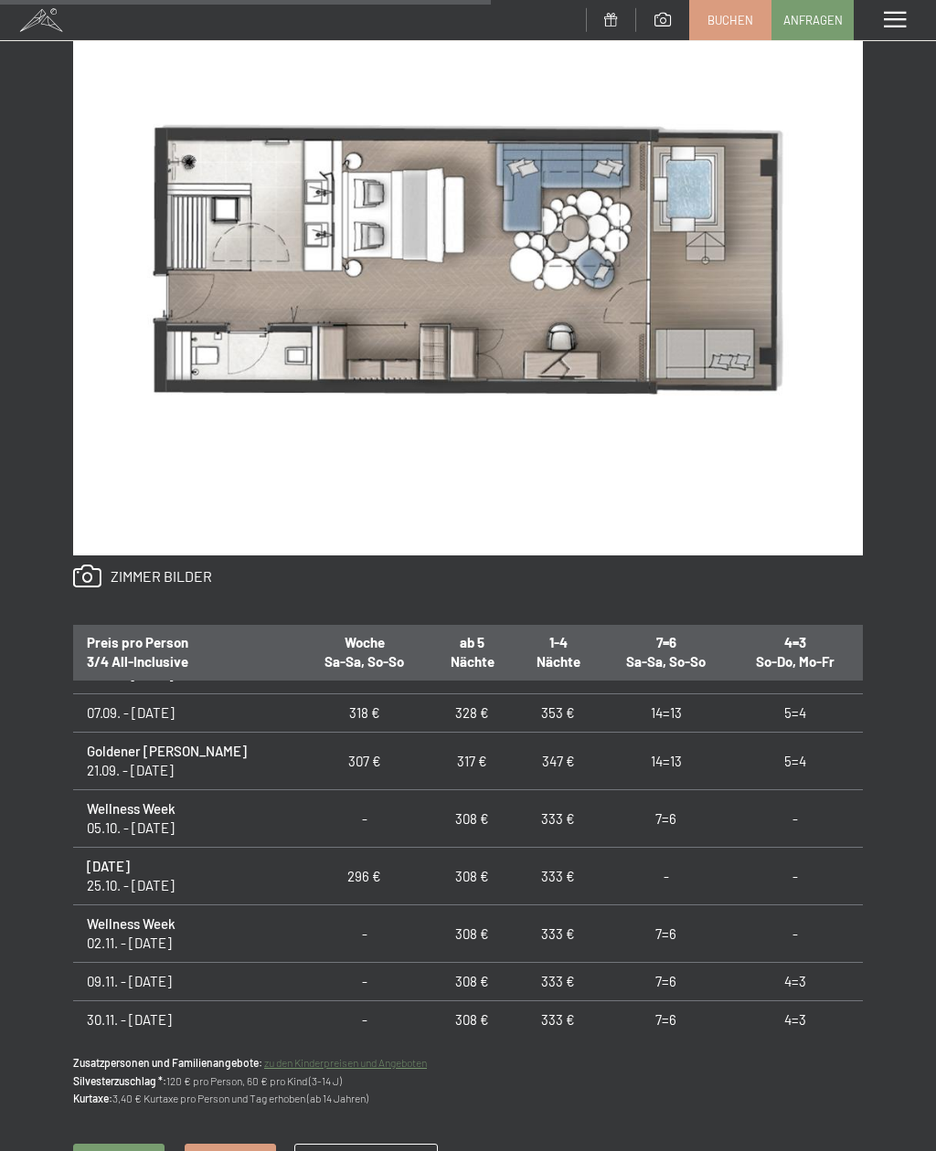
click at [861, 674] on th "3 Nächte Do-So, Fr-Mo" at bounding box center [923, 652] width 128 height 58
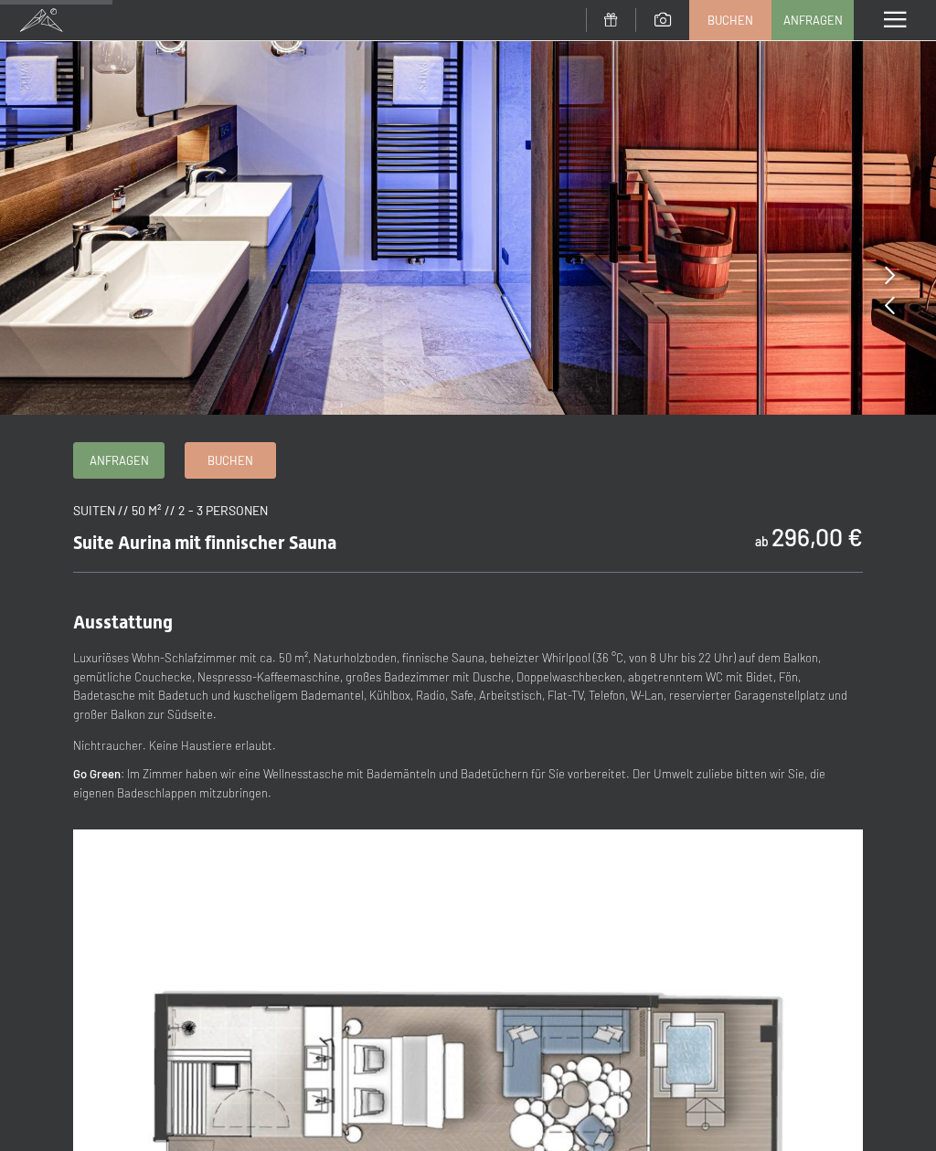
scroll to position [259, 0]
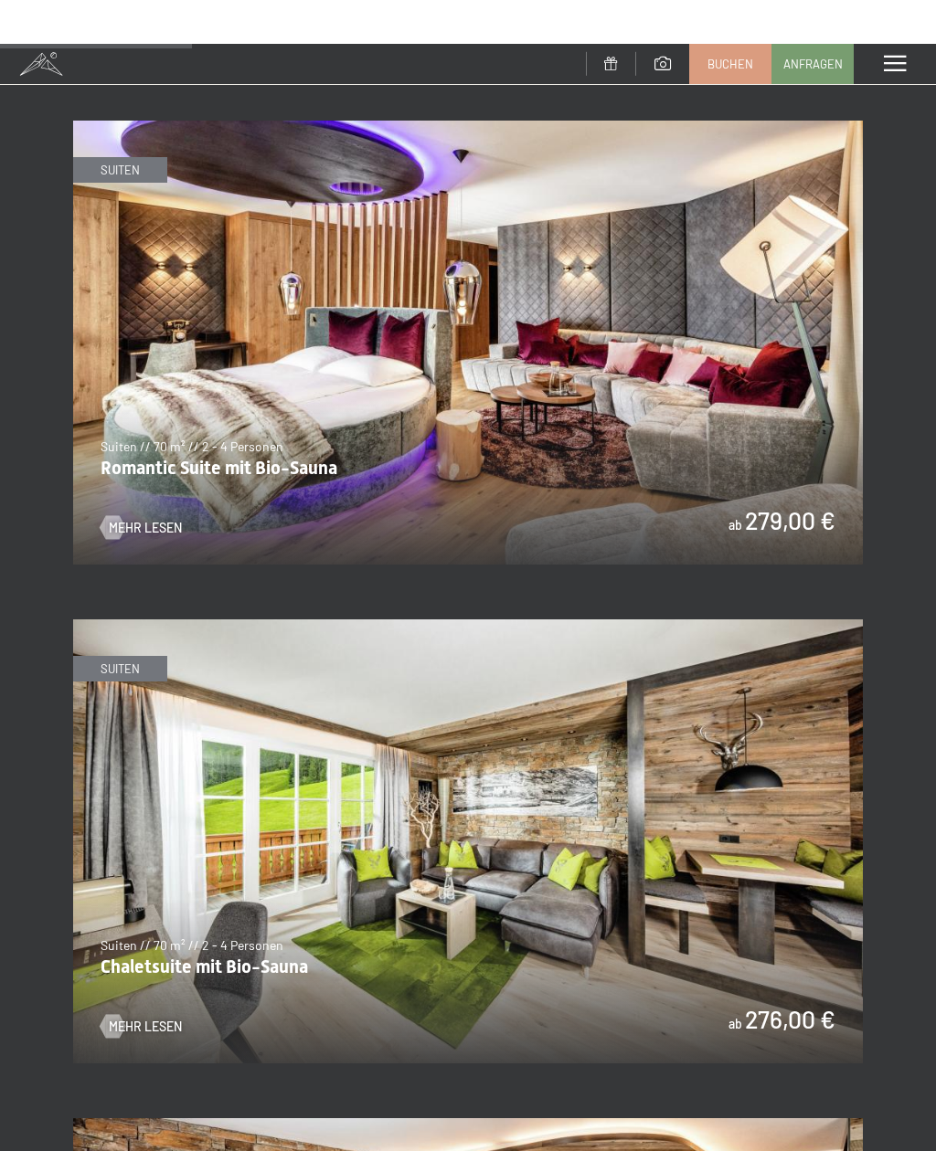
scroll to position [1675, 0]
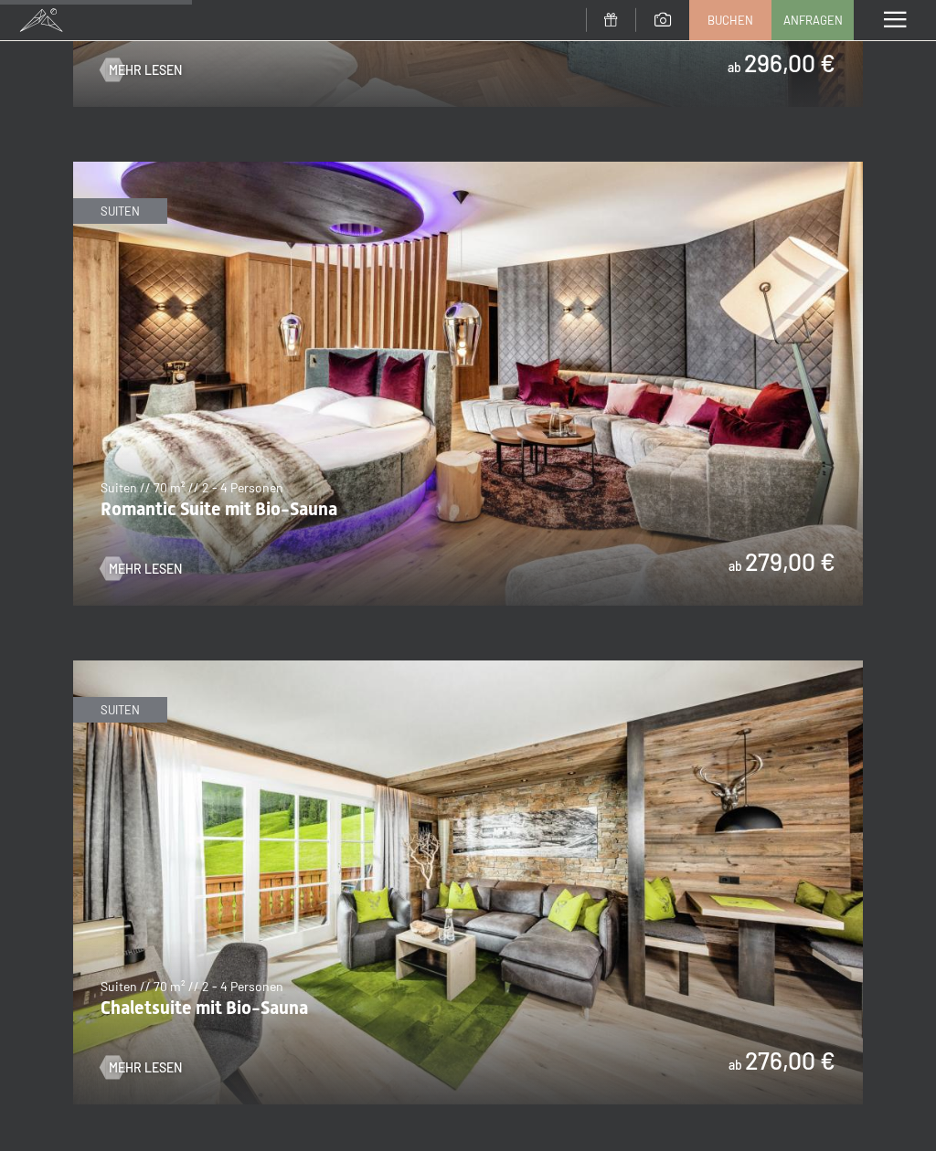
click at [418, 431] on img at bounding box center [467, 384] width 789 height 444
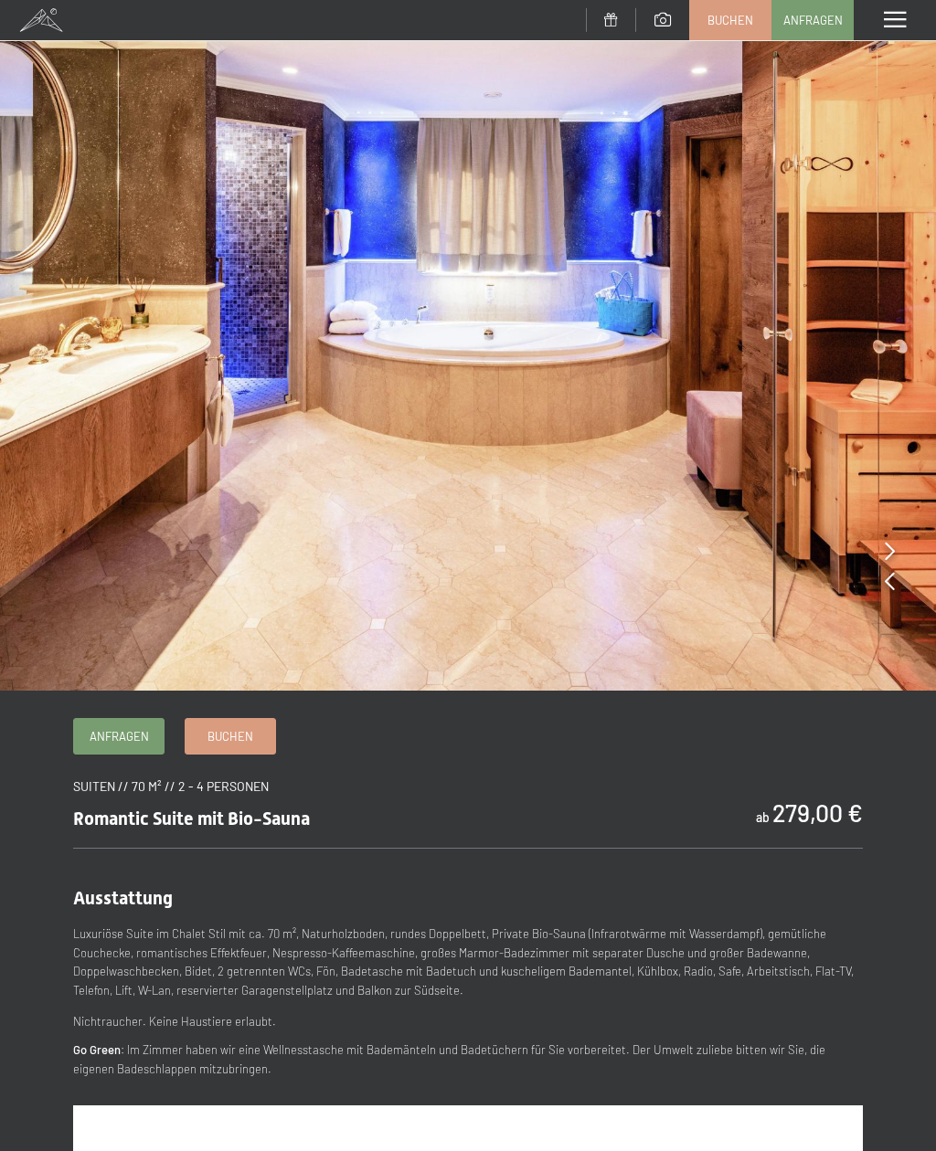
click at [151, 735] on link "Anfragen" at bounding box center [119, 736] width 90 height 35
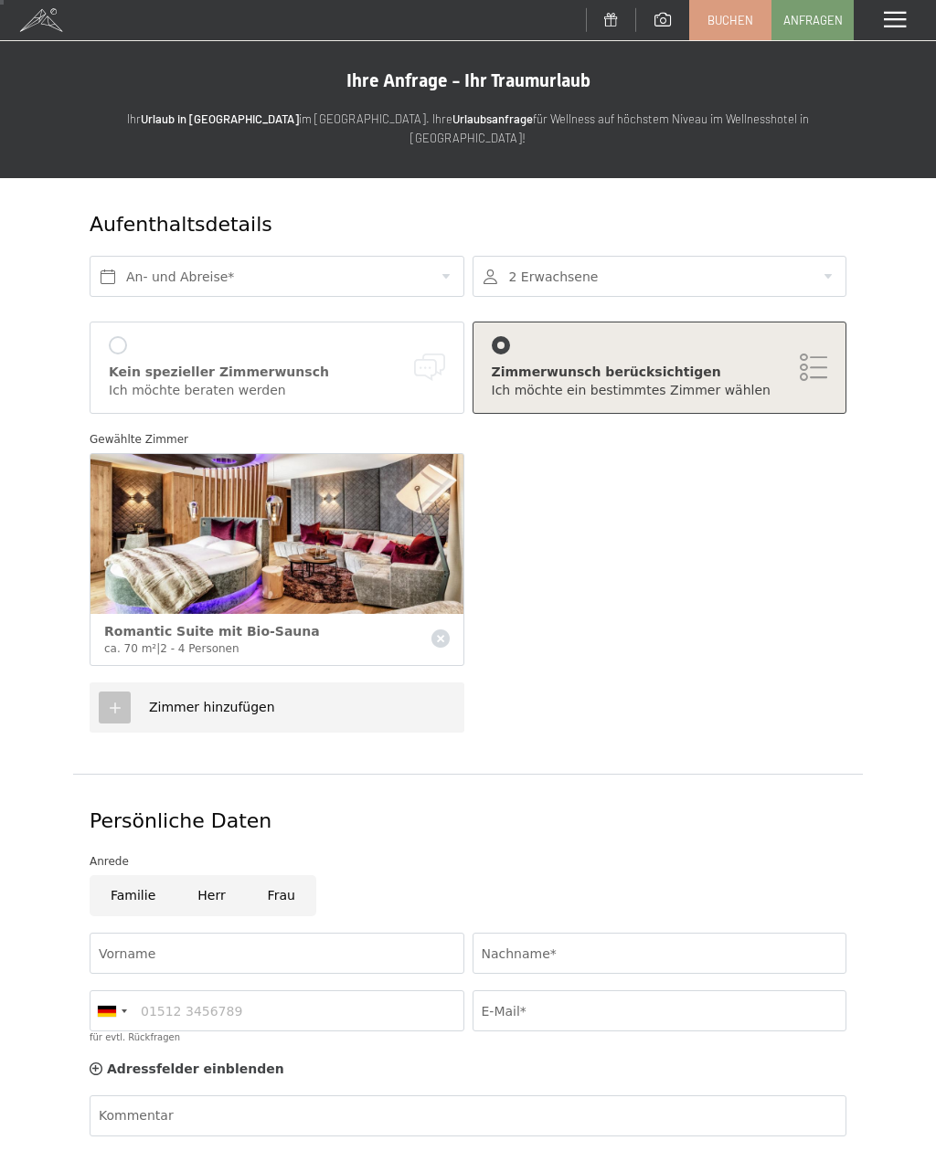
scroll to position [5, 0]
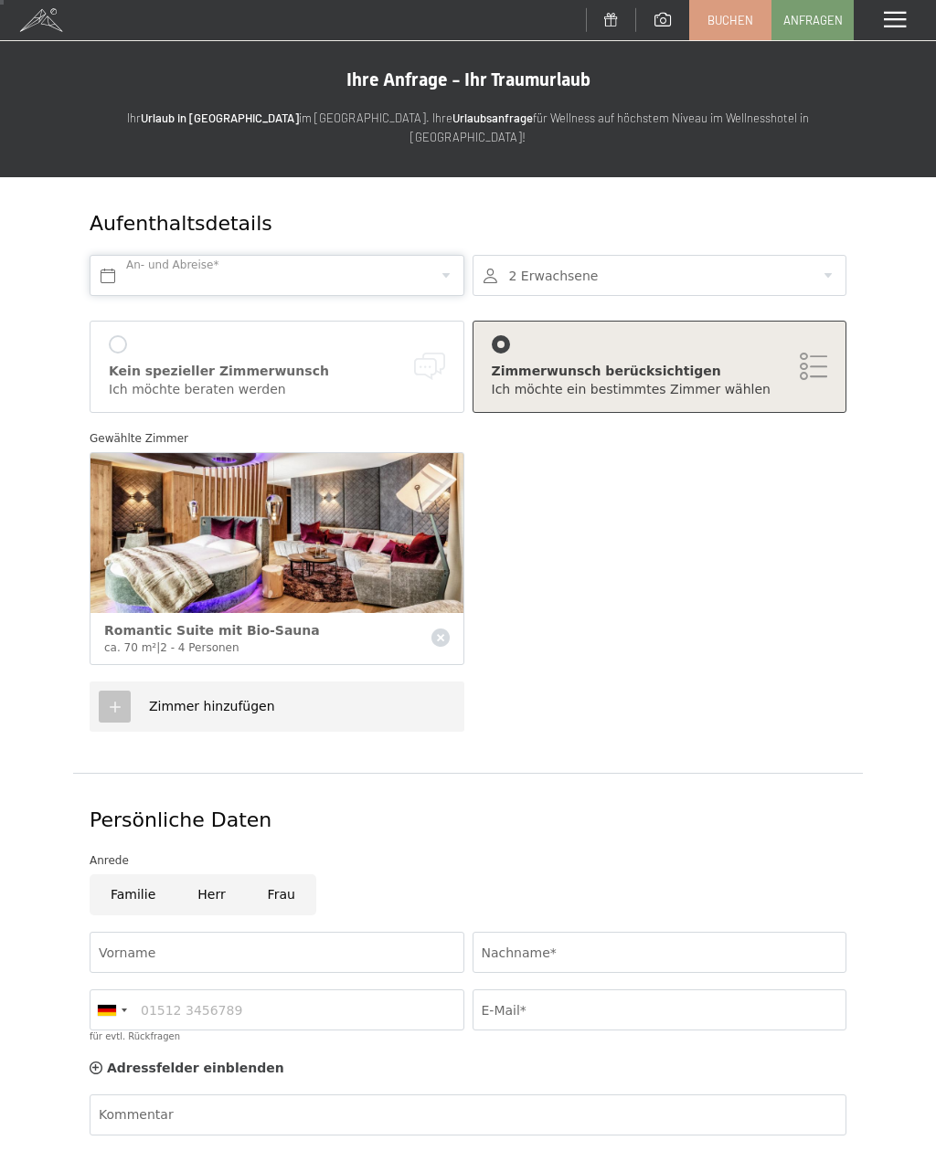
click at [428, 257] on input "text" at bounding box center [277, 275] width 375 height 41
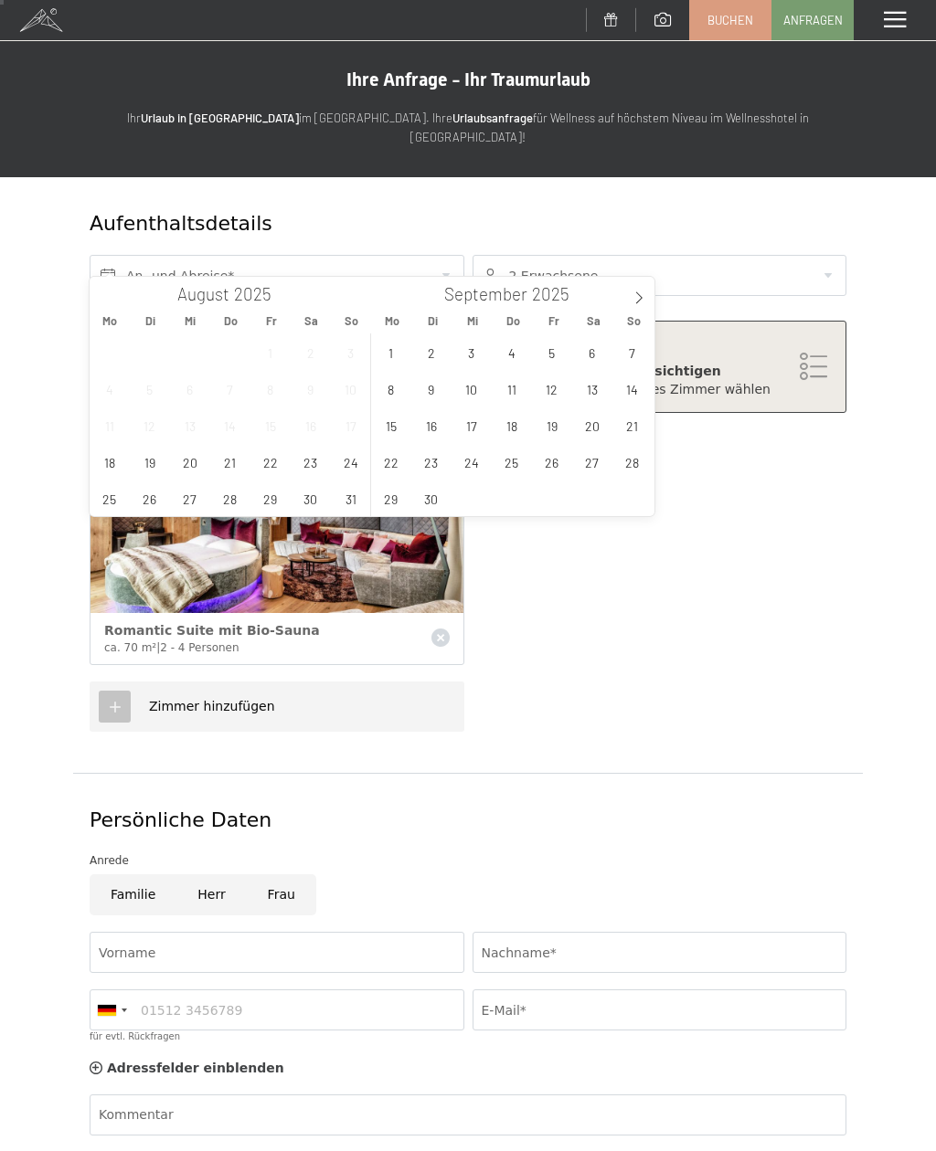
click at [626, 302] on span at bounding box center [638, 292] width 31 height 31
click at [644, 299] on icon at bounding box center [638, 297] width 13 height 13
click at [328, 428] on span "18" at bounding box center [310, 425] width 36 height 36
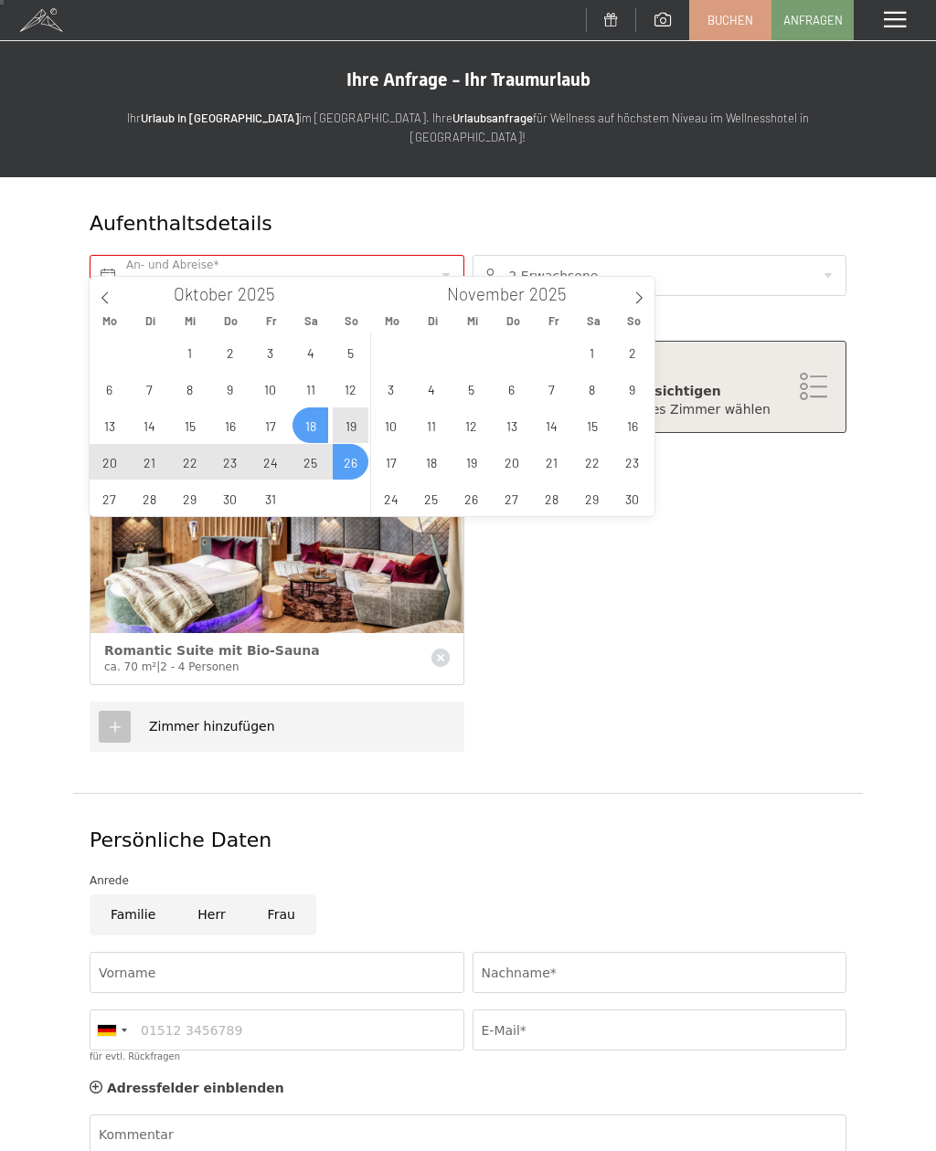
click at [346, 461] on span "26" at bounding box center [351, 462] width 36 height 36
type input "Sa. 18.10.2025 - So. 26.10.2025"
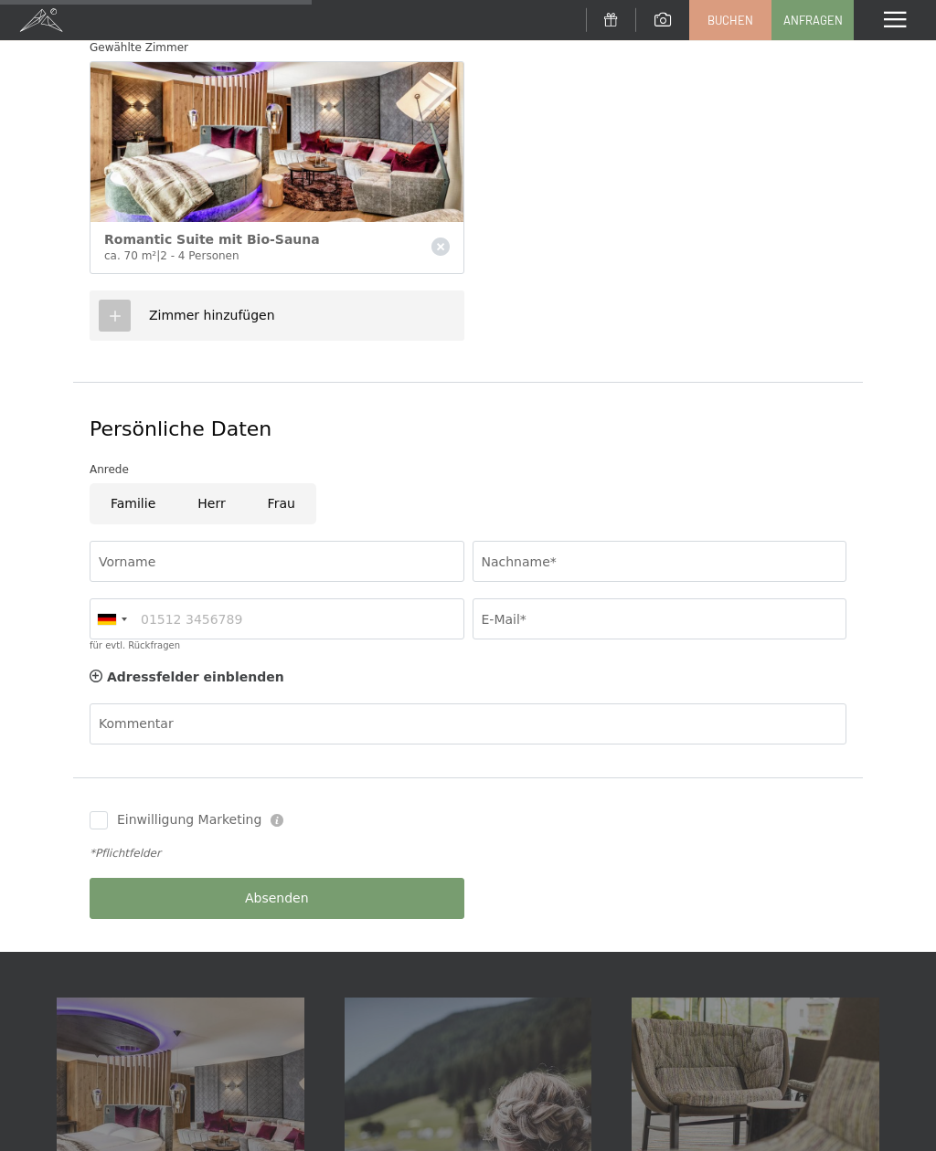
scroll to position [417, 0]
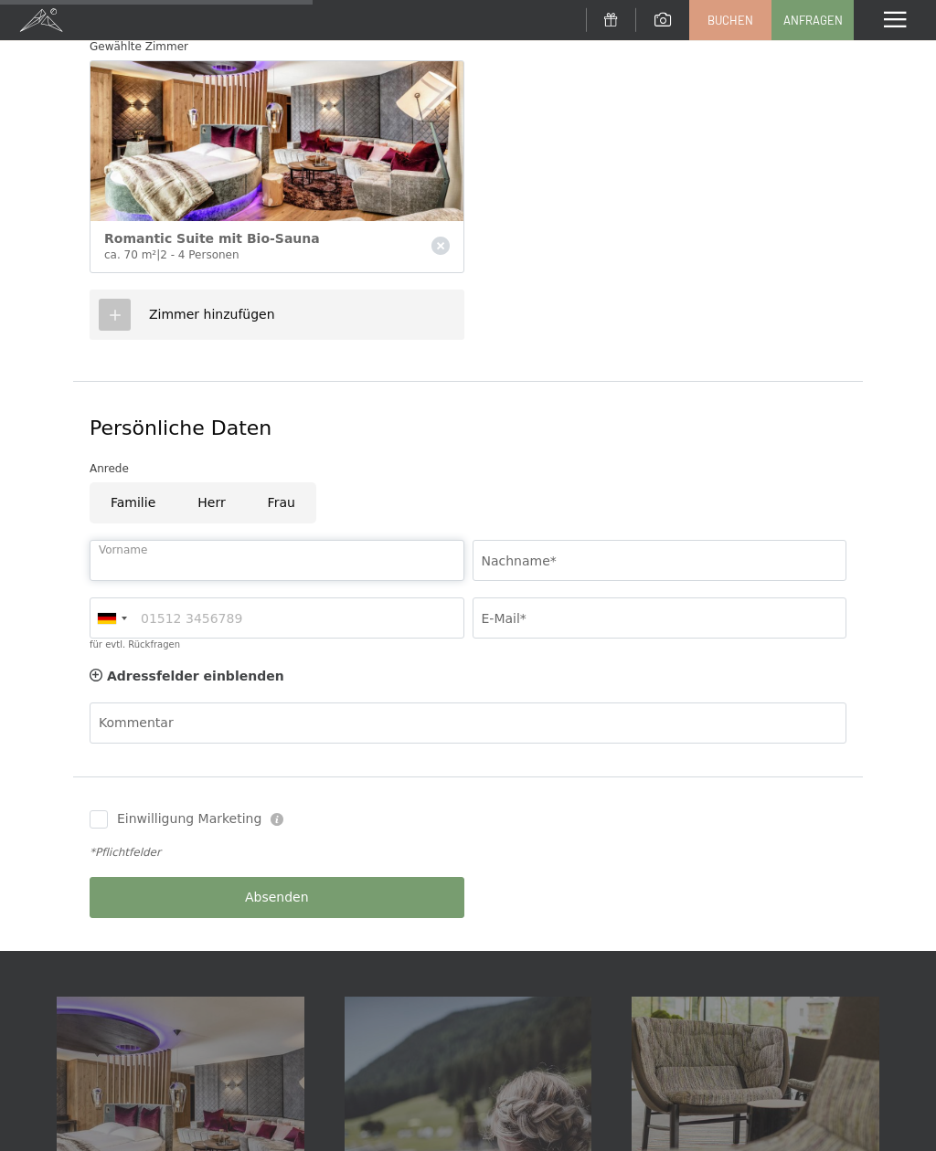
click at [127, 540] on input "Vorname" at bounding box center [277, 560] width 375 height 41
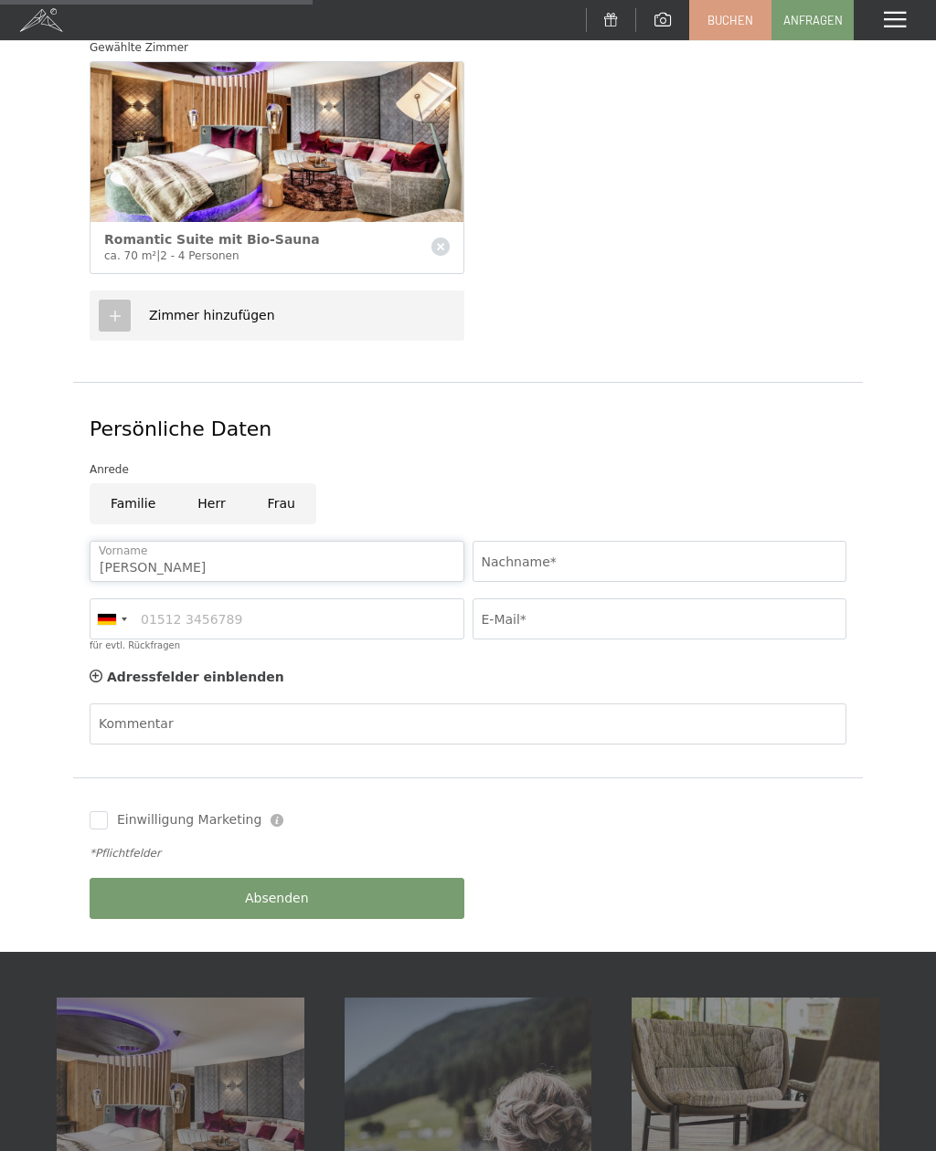
type input "Dieter"
click at [554, 544] on input "Nachname*" at bounding box center [659, 561] width 375 height 41
type input "Tjarks"
click at [525, 606] on input "E-Mail*" at bounding box center [659, 618] width 375 height 41
click at [505, 598] on input "E-Mail*" at bounding box center [659, 618] width 375 height 41
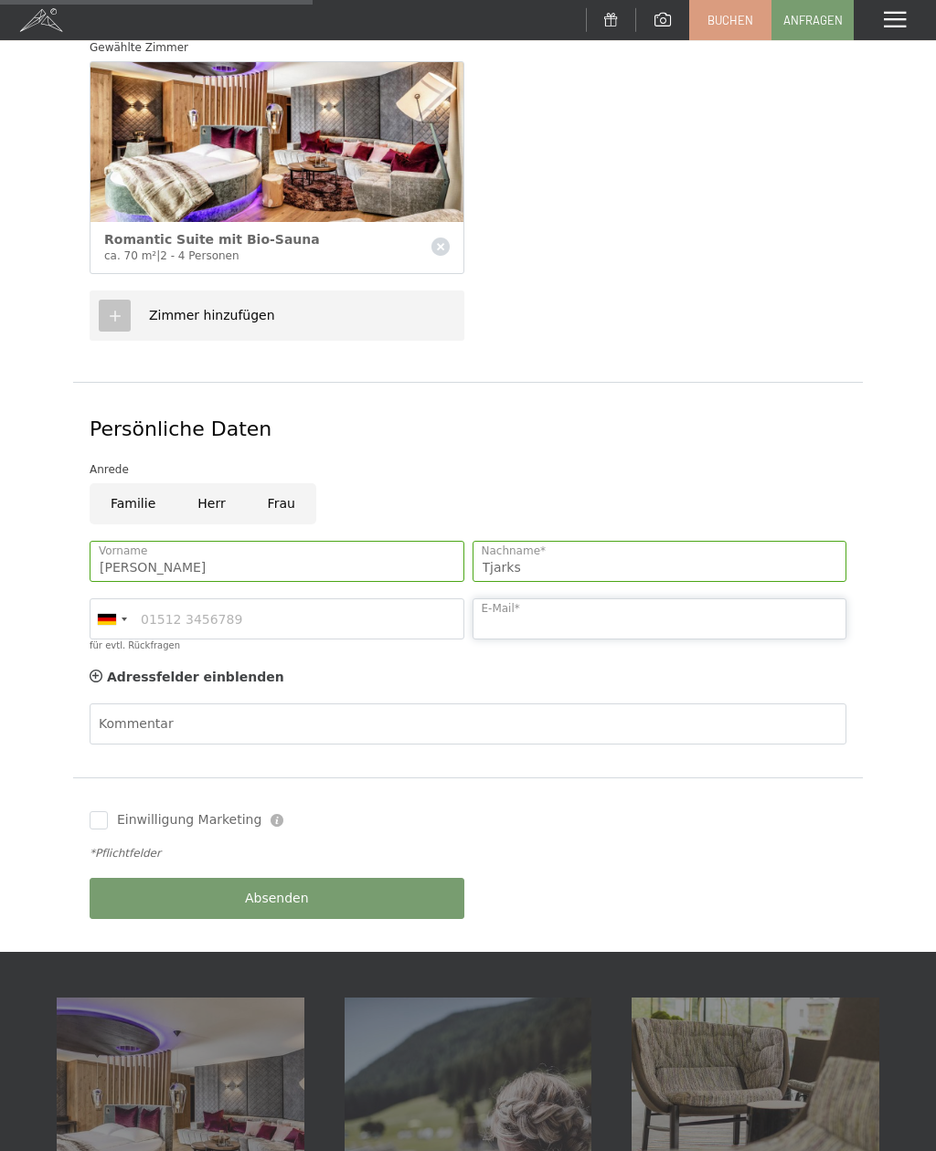
type input "dieter.tjarks@traba.de"
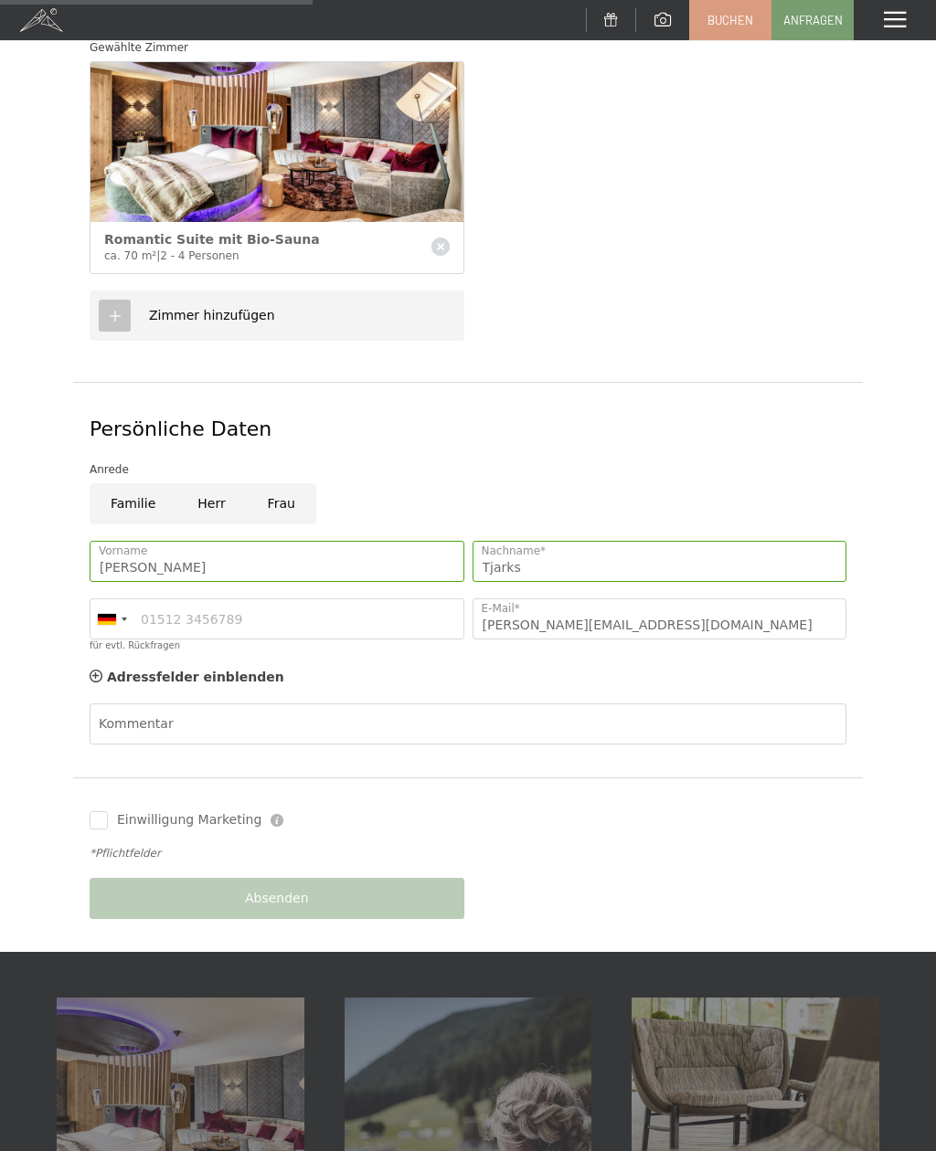
scroll to position [417, 0]
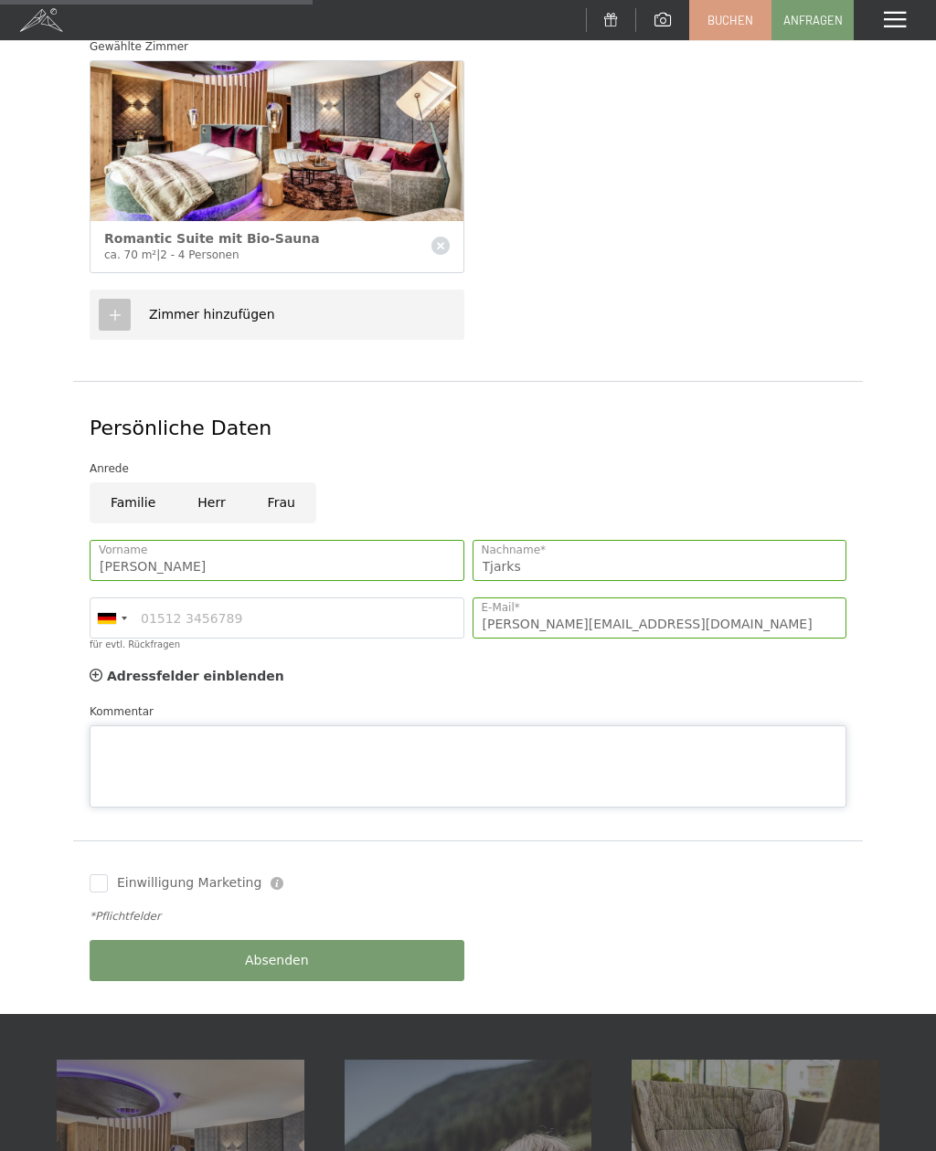
click at [121, 703] on div "Kommentar" at bounding box center [468, 755] width 756 height 105
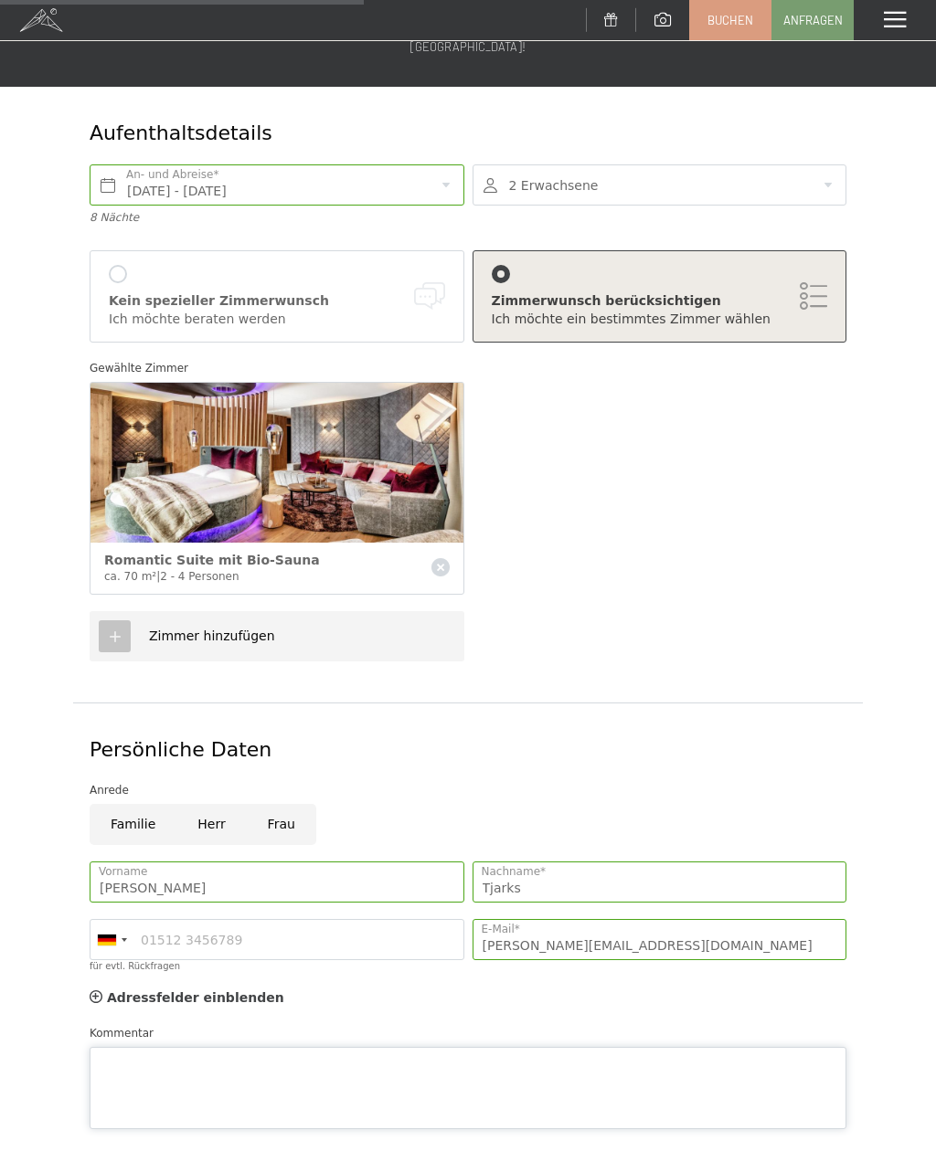
scroll to position [159, 0]
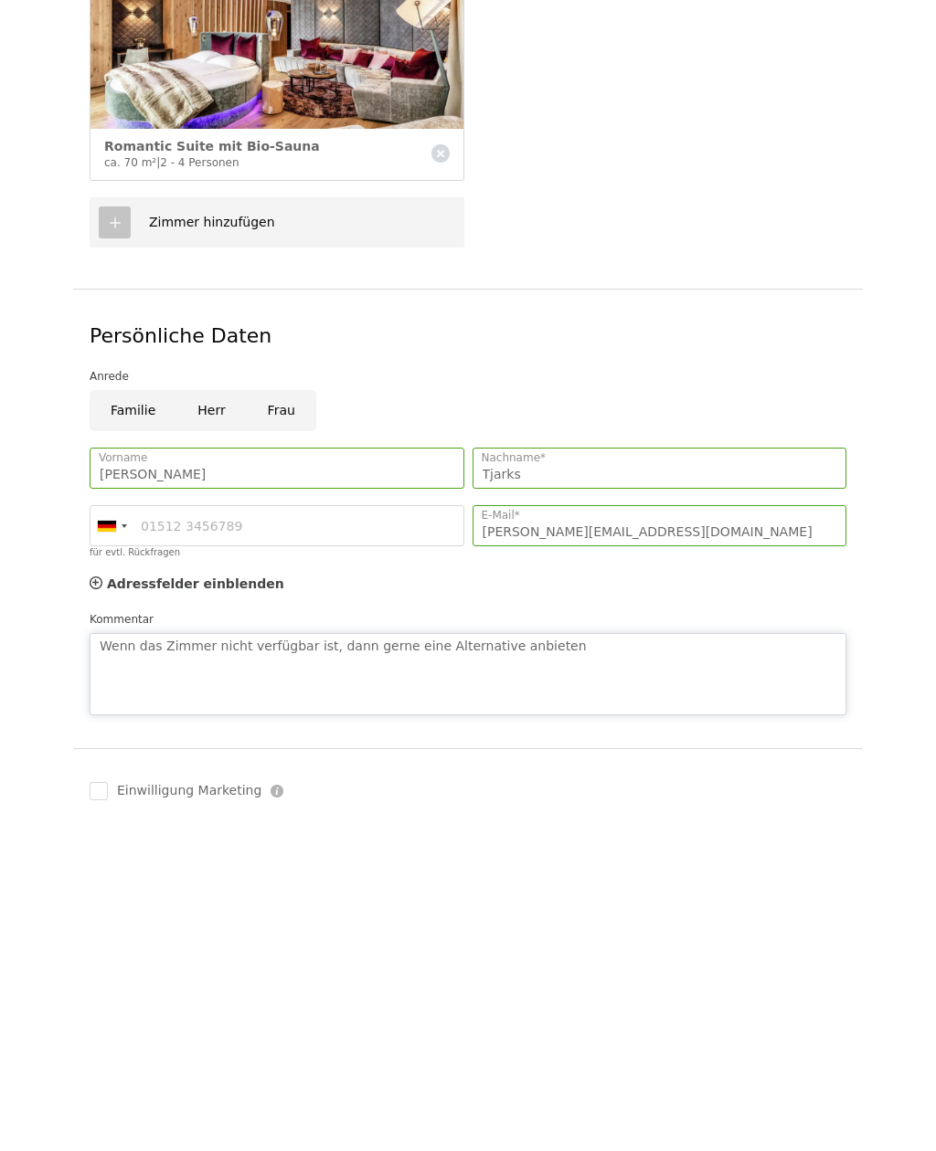
type textarea "Wenn das Zimmer nicht verfügbar ist, dann gerne eine Alternative anbieten"
click at [252, 855] on input "für evtl. Rückfragen" at bounding box center [277, 875] width 375 height 41
type input "01719762127"
click at [98, 926] on icon at bounding box center [96, 932] width 13 height 13
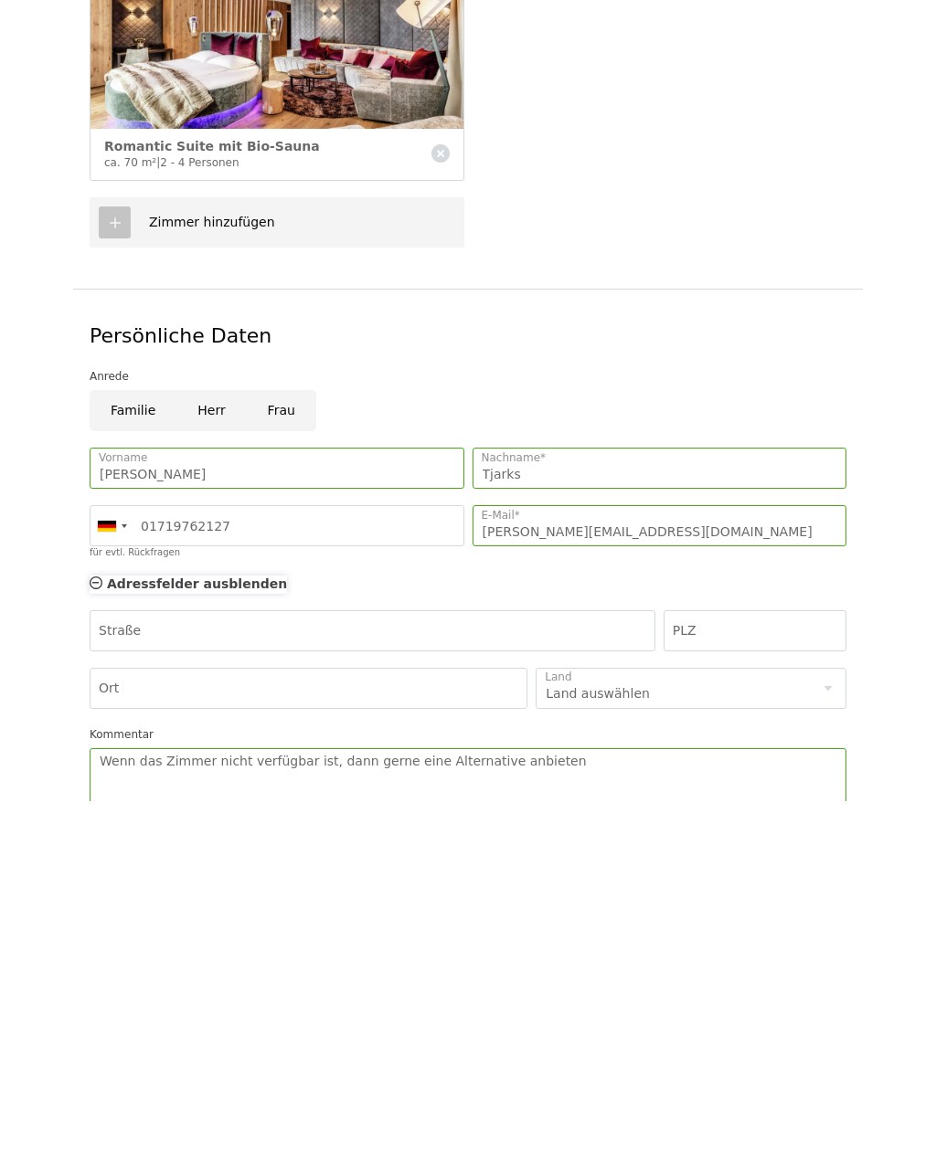
scroll to position [510, 0]
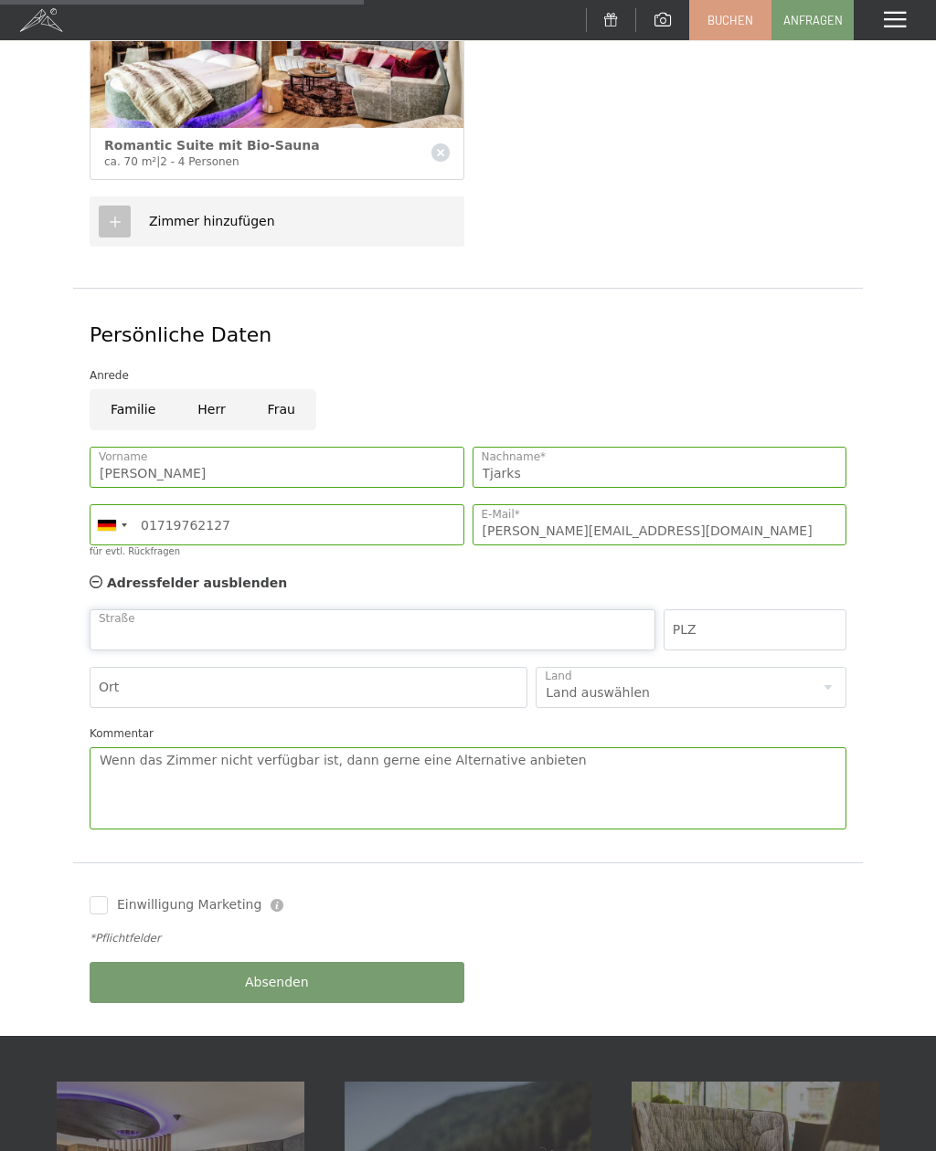
click at [169, 609] on input "Straße" at bounding box center [373, 629] width 566 height 41
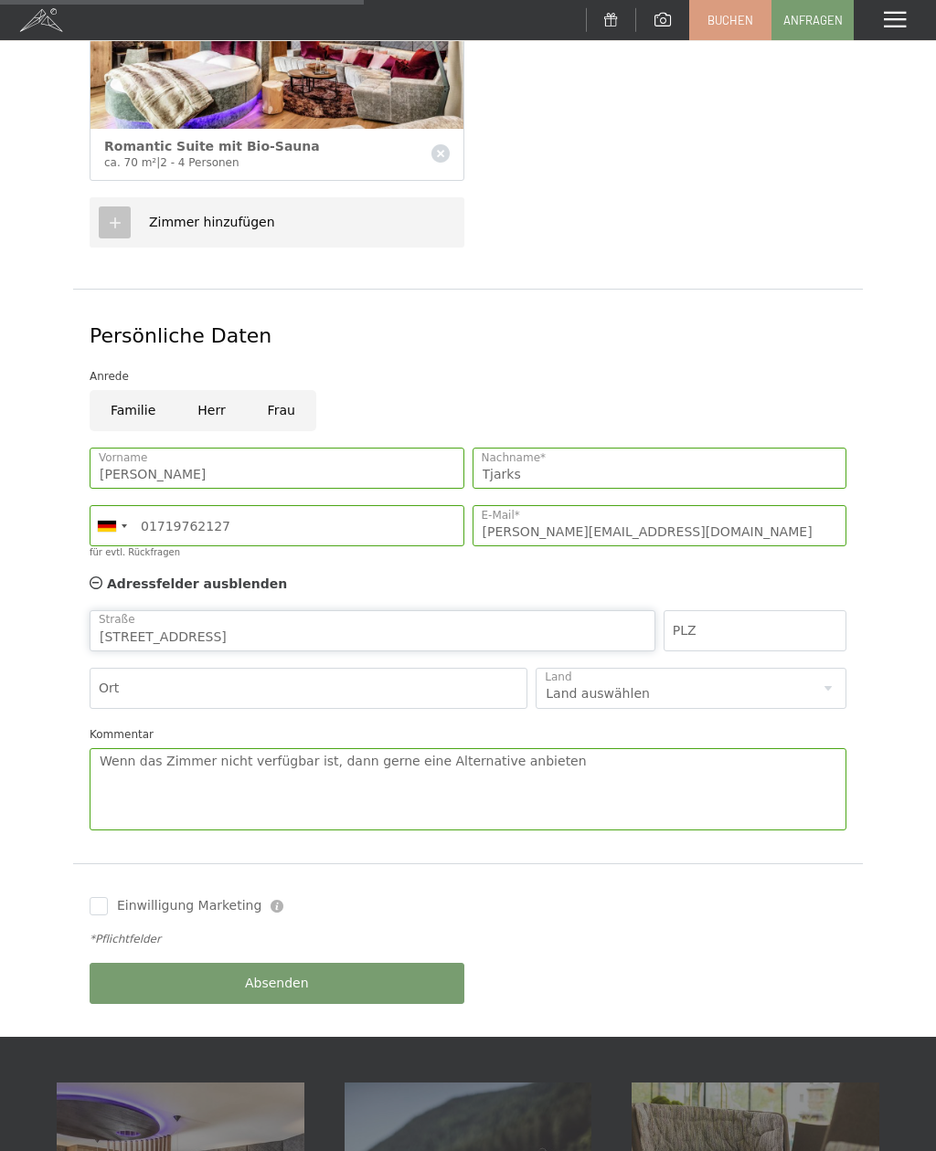
type input "Juister Straße 7"
click at [710, 610] on input "PLZ" at bounding box center [754, 630] width 183 height 41
type input "26639"
click at [150, 668] on input "Ort" at bounding box center [309, 688] width 438 height 41
type input "Wiesmoor"
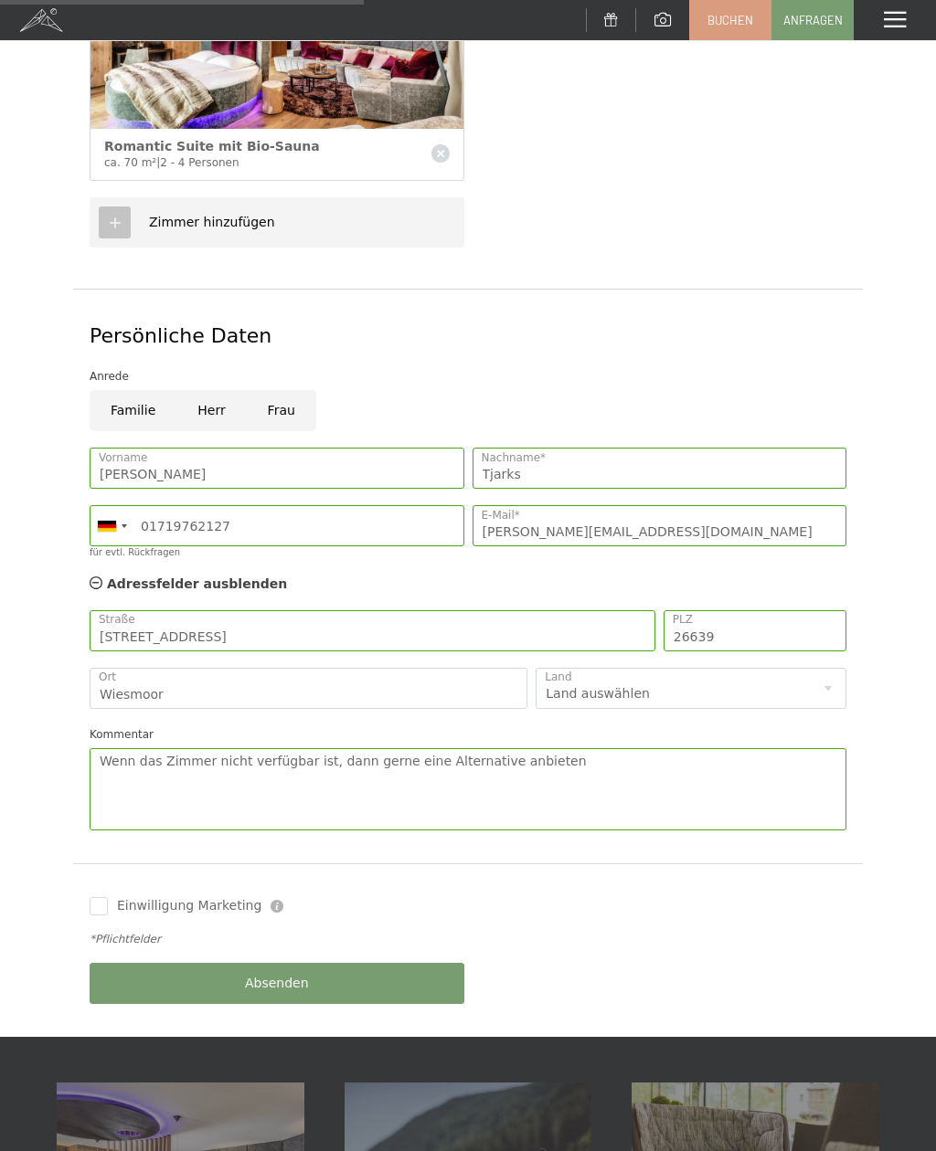
click at [834, 668] on select "Land auswählen Deutschland Italien Österreich Schweiz Vereinigtes Königreich --…" at bounding box center [690, 688] width 311 height 41
select select "DE"
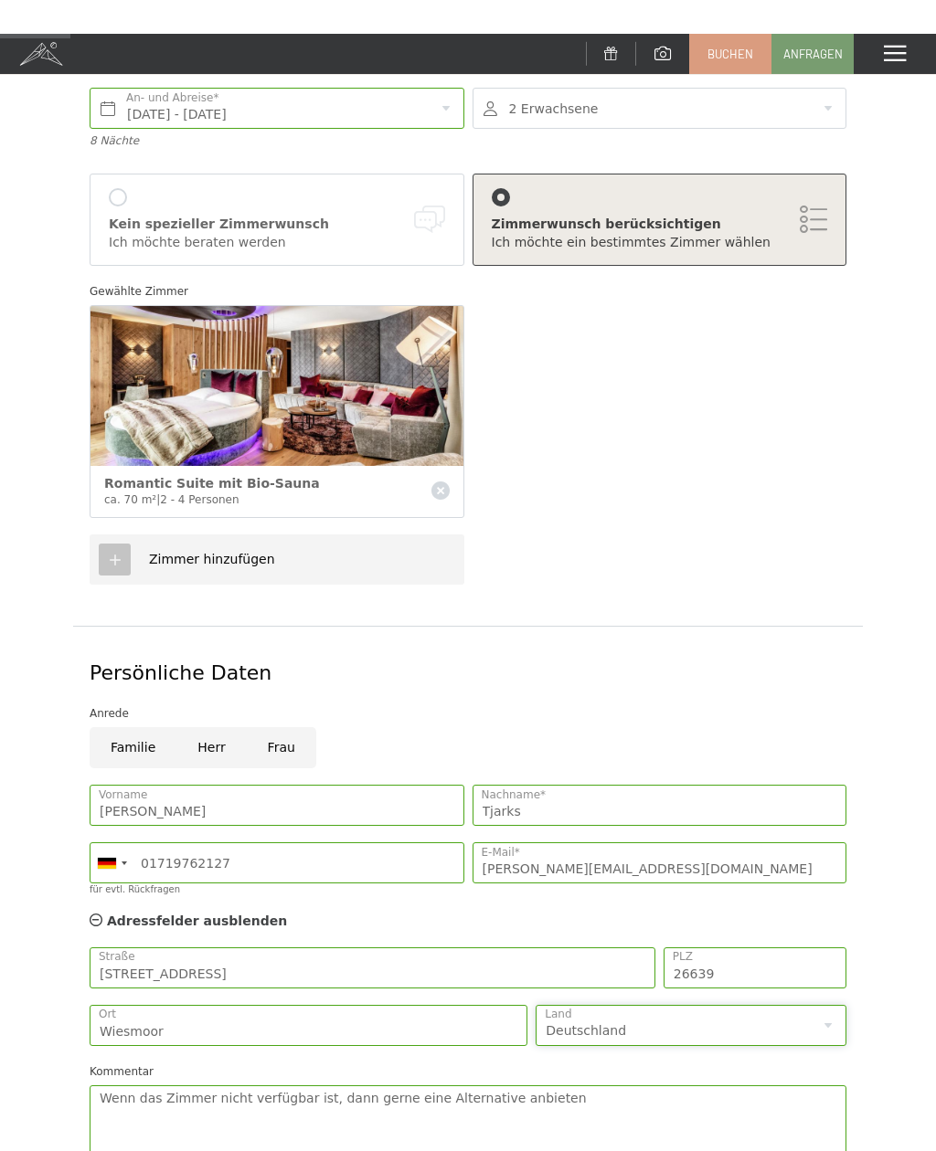
scroll to position [0, 0]
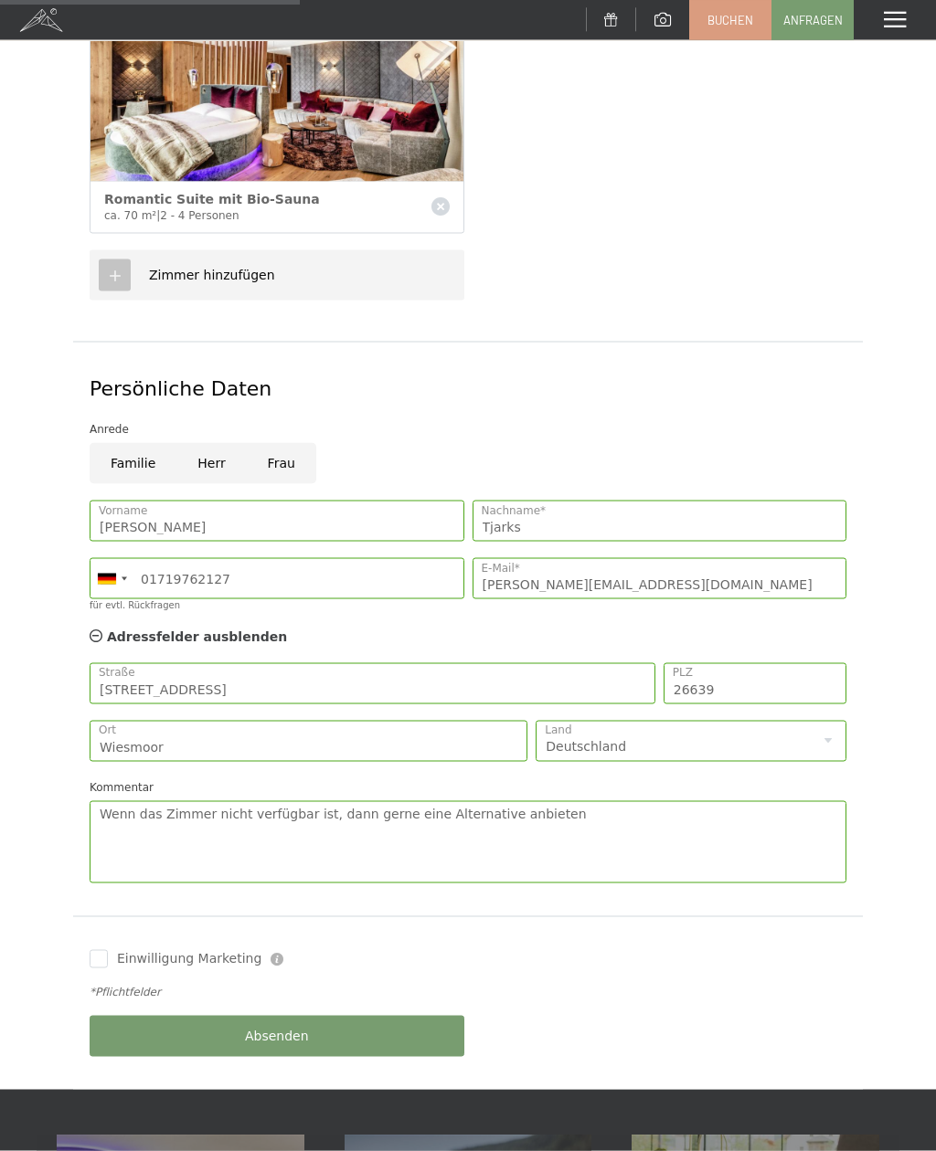
click at [313, 1016] on button "Absenden" at bounding box center [277, 1036] width 375 height 41
